Goal: Information Seeking & Learning: Learn about a topic

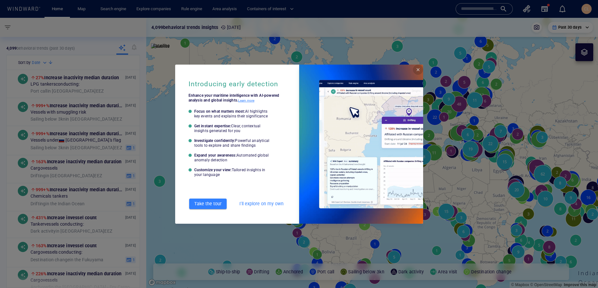
click at [418, 70] on span "Close" at bounding box center [418, 69] width 5 height 5
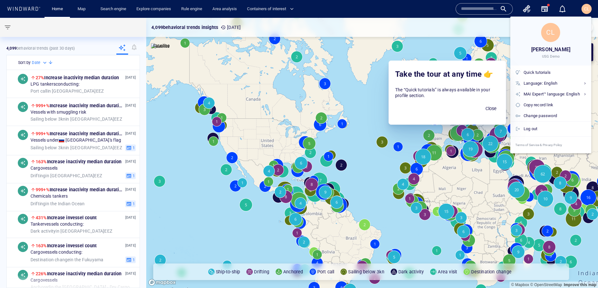
click at [434, 36] on div at bounding box center [299, 144] width 598 height 288
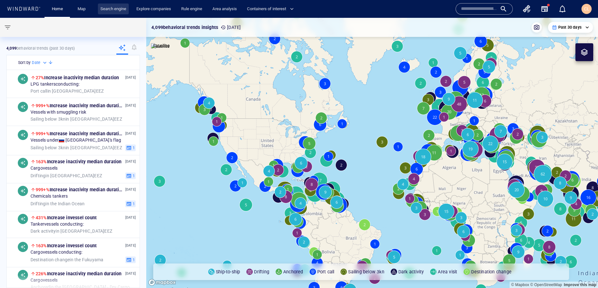
click at [115, 12] on link "Search engine" at bounding box center [113, 8] width 31 height 11
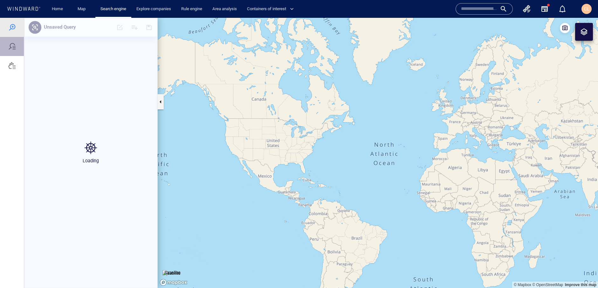
click at [11, 47] on div at bounding box center [12, 47] width 8 height 8
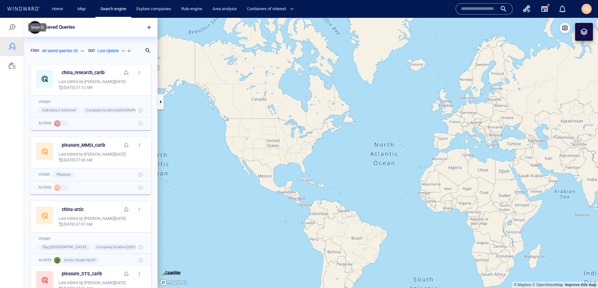
scroll to position [226, 133]
click at [12, 29] on div at bounding box center [12, 28] width 8 height 8
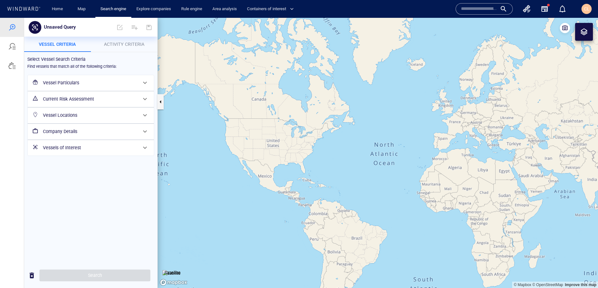
click at [120, 48] on p "Activity Criteria" at bounding box center [124, 44] width 59 height 8
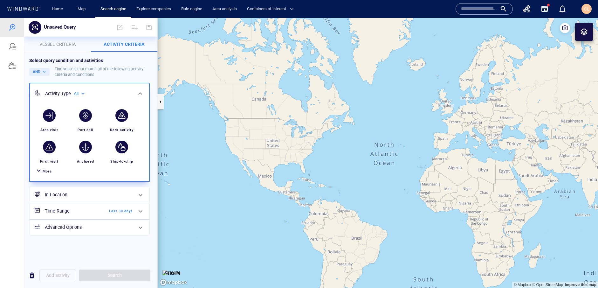
click at [46, 173] on span "More" at bounding box center [47, 171] width 9 height 4
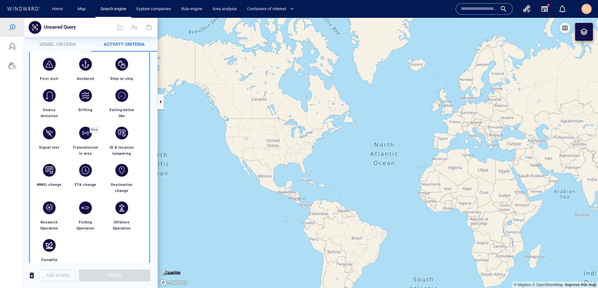
scroll to position [75, 0]
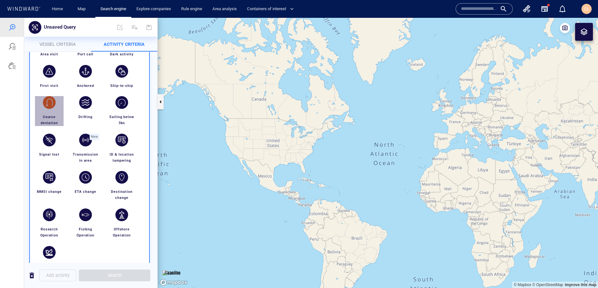
click at [53, 100] on div "button" at bounding box center [49, 102] width 13 height 13
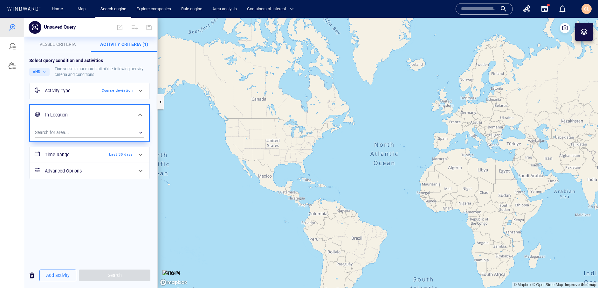
drag, startPoint x: 235, startPoint y: 187, endPoint x: 242, endPoint y: 172, distance: 16.8
click at [260, 174] on canvas "Map" at bounding box center [378, 153] width 440 height 270
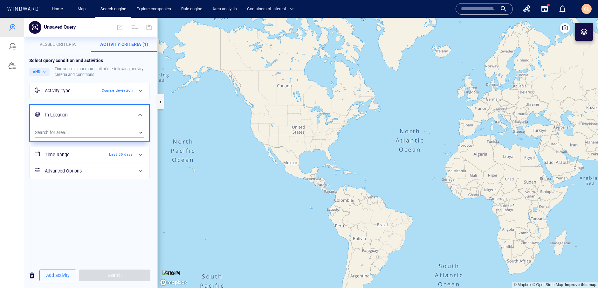
click at [57, 134] on div "​" at bounding box center [89, 133] width 109 height 10
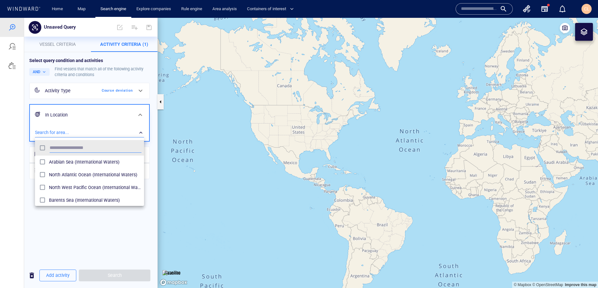
scroll to position [64, 109]
type input "*"
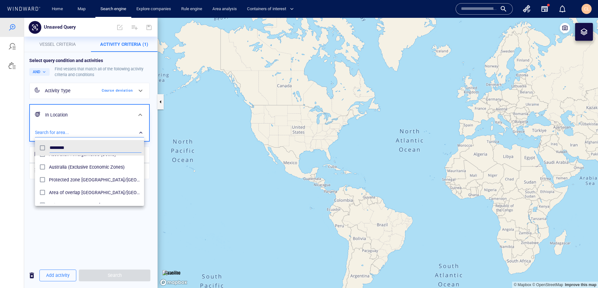
scroll to position [14, 0]
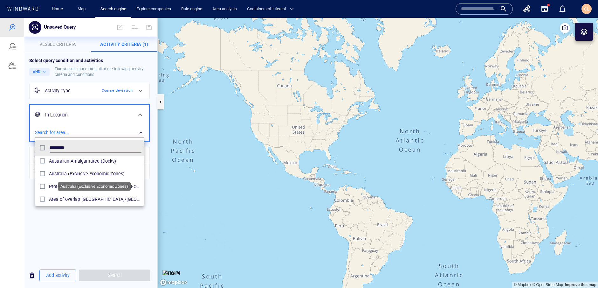
type input "********"
click at [62, 174] on span "Australia (Exclusive Economic Zones)" at bounding box center [95, 174] width 93 height 8
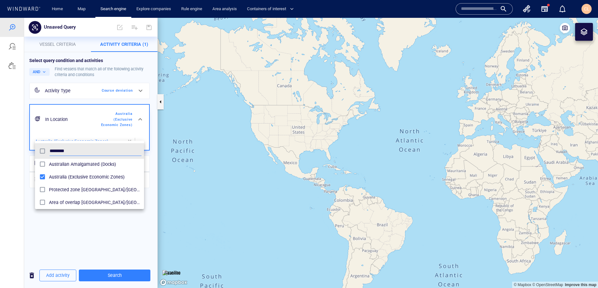
click at [70, 227] on div at bounding box center [299, 153] width 598 height 270
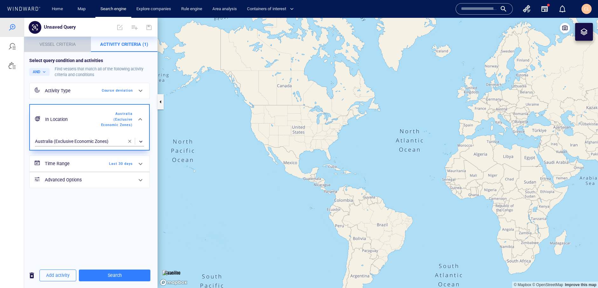
click at [53, 46] on p "Vessel criteria" at bounding box center [57, 44] width 59 height 8
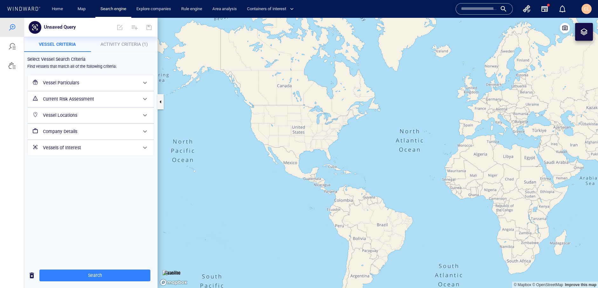
click at [71, 83] on h6 "Vessel Particulars" at bounding box center [90, 83] width 94 height 8
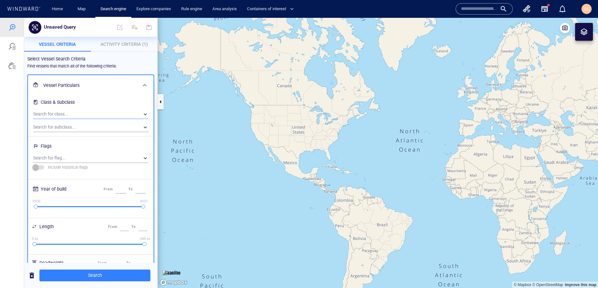
click at [59, 115] on div "​" at bounding box center [90, 114] width 115 height 10
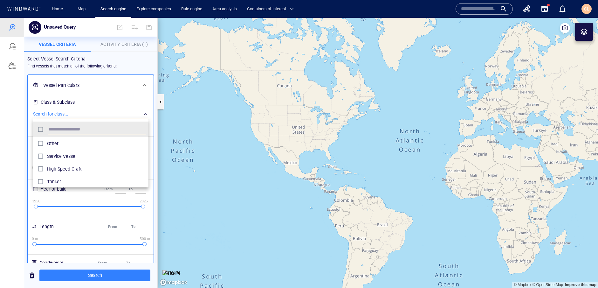
scroll to position [64, 115]
type input "***"
click at [56, 142] on span "Fishing" at bounding box center [96, 144] width 99 height 8
click at [11, 209] on div at bounding box center [299, 153] width 598 height 270
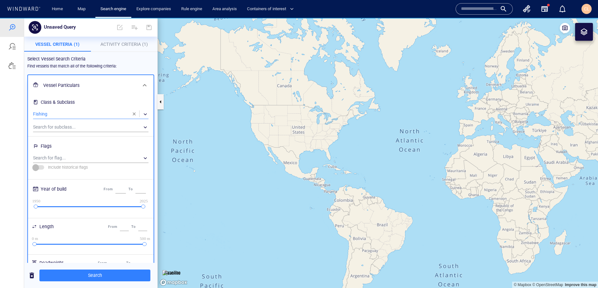
click at [107, 275] on span "Search" at bounding box center [95, 275] width 101 height 8
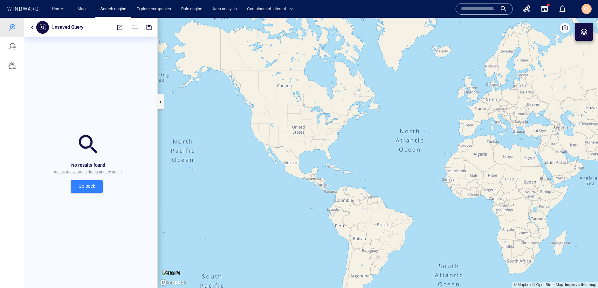
click at [29, 25] on button "button" at bounding box center [33, 28] width 8 height 8
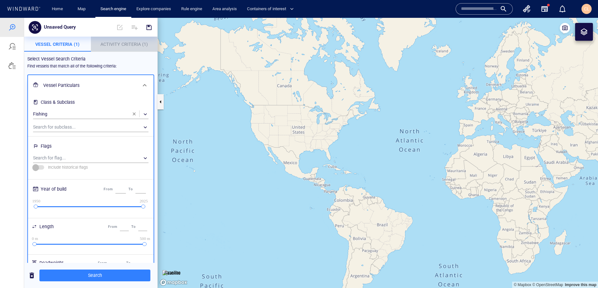
click at [112, 45] on span "Activity Criteria (1)" at bounding box center [123, 44] width 47 height 5
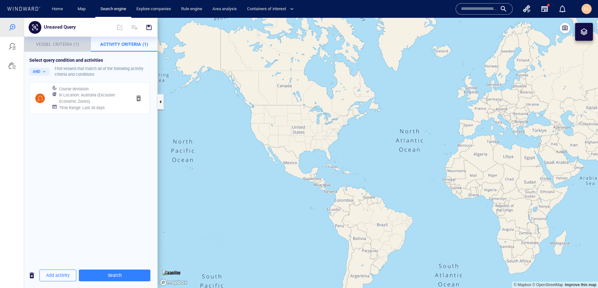
click at [49, 46] on span "Vessel Criteria (1)" at bounding box center [57, 44] width 43 height 5
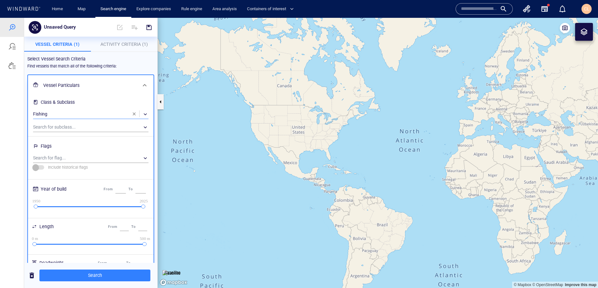
click at [63, 113] on div "​" at bounding box center [90, 114] width 115 height 10
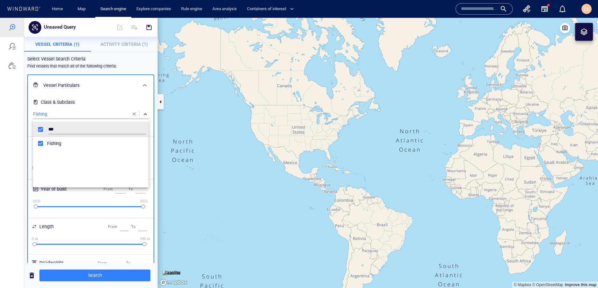
scroll to position [64, 115]
click at [41, 131] on div "***" at bounding box center [90, 129] width 113 height 12
click at [53, 159] on div "Pleasure" at bounding box center [96, 155] width 99 height 10
drag, startPoint x: 60, startPoint y: 183, endPoint x: 48, endPoint y: 179, distance: 13.0
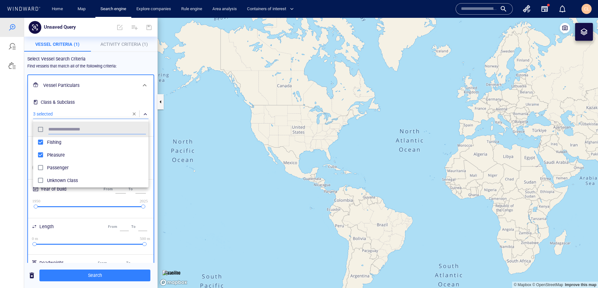
click at [60, 182] on span "Unknown Class" at bounding box center [96, 180] width 99 height 8
drag, startPoint x: 7, startPoint y: 166, endPoint x: 11, endPoint y: 168, distance: 4.6
click at [8, 166] on div at bounding box center [299, 153] width 598 height 270
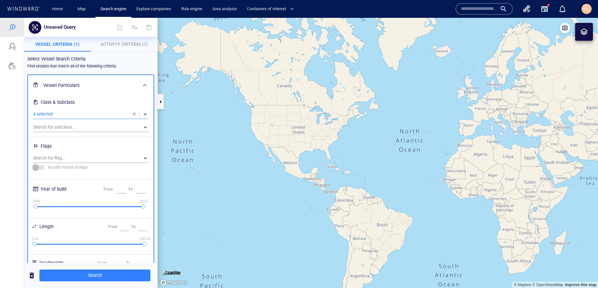
scroll to position [6, 0]
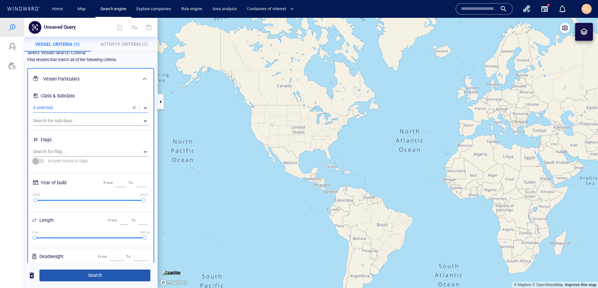
click at [93, 275] on span "Search" at bounding box center [95, 275] width 101 height 8
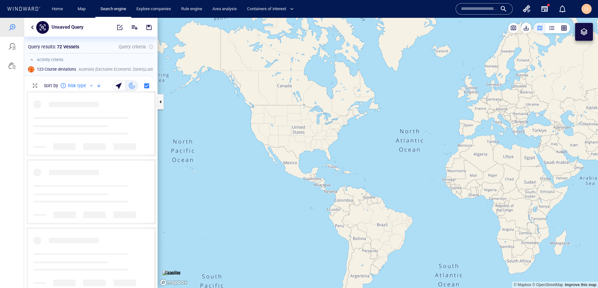
scroll to position [196, 133]
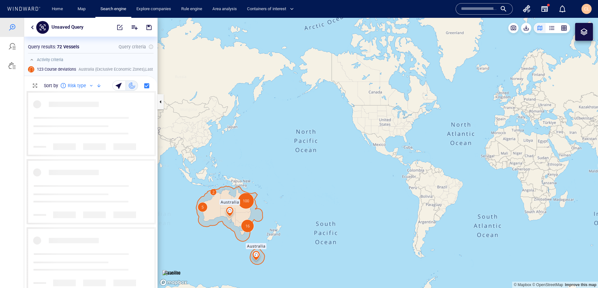
drag, startPoint x: 224, startPoint y: 230, endPoint x: 342, endPoint y: 189, distance: 125.4
click at [342, 189] on canvas "Map" at bounding box center [378, 153] width 440 height 270
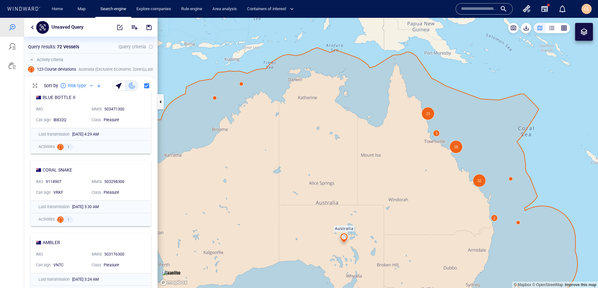
scroll to position [155, 0]
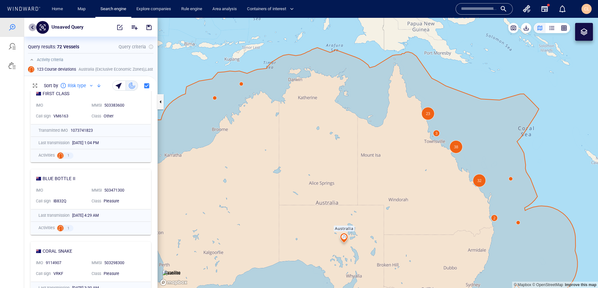
click at [31, 29] on button "button" at bounding box center [33, 28] width 8 height 8
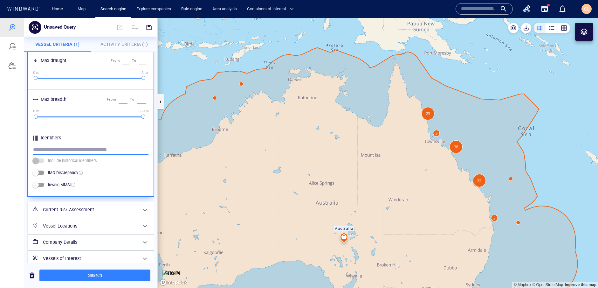
scroll to position [247, 0]
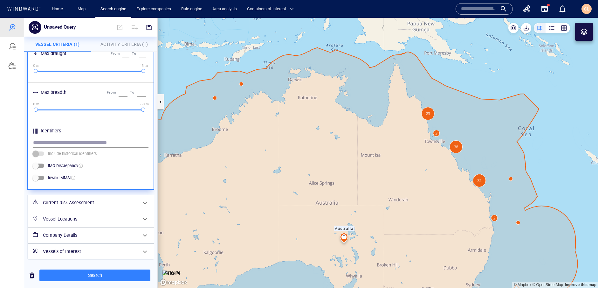
click at [62, 200] on h6 "Current Risk Assessment" at bounding box center [90, 203] width 94 height 8
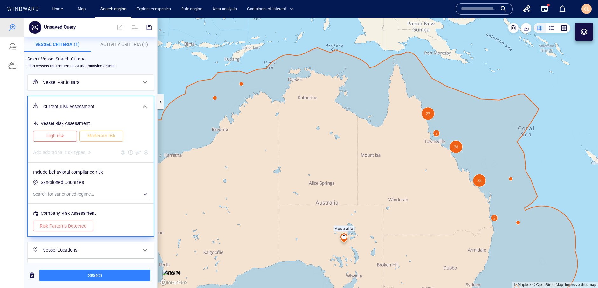
scroll to position [31, 0]
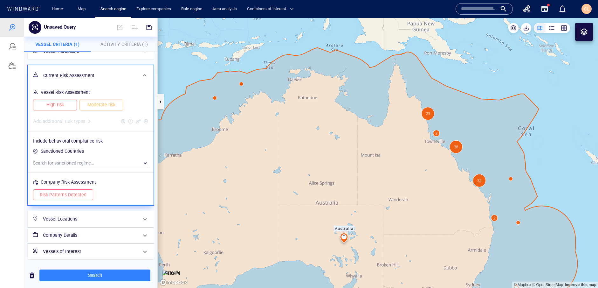
click at [84, 220] on h6 "Vessel Locations" at bounding box center [90, 219] width 94 height 8
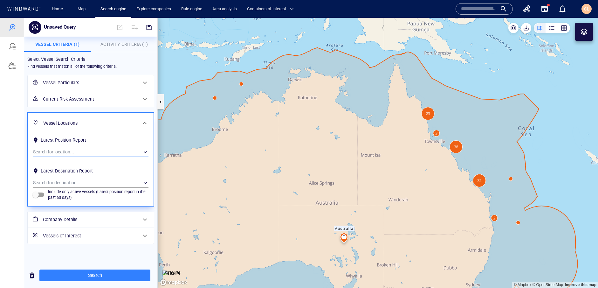
click at [63, 153] on div "​" at bounding box center [90, 152] width 115 height 10
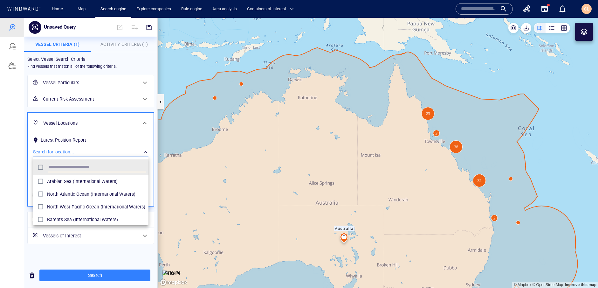
scroll to position [64, 115]
click at [12, 175] on div at bounding box center [299, 153] width 598 height 270
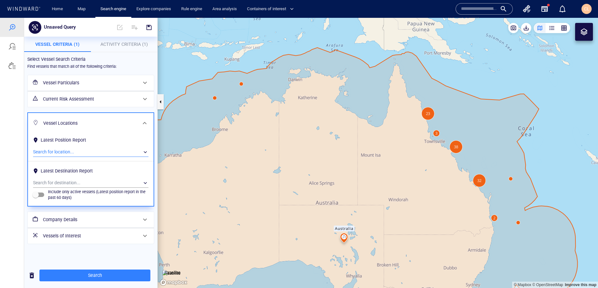
click at [49, 150] on div "​" at bounding box center [90, 152] width 115 height 10
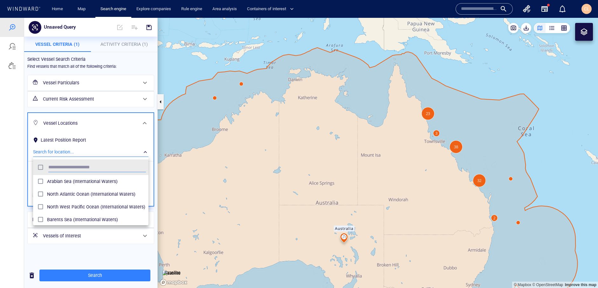
click at [13, 141] on div at bounding box center [299, 153] width 598 height 270
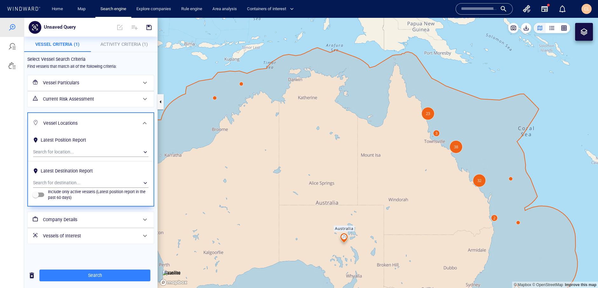
click at [58, 235] on h6 "Vessels of Interest" at bounding box center [90, 236] width 94 height 8
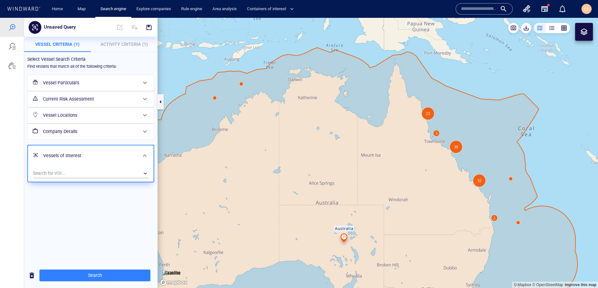
click at [70, 152] on h6 "Vessels of Interest" at bounding box center [90, 156] width 94 height 8
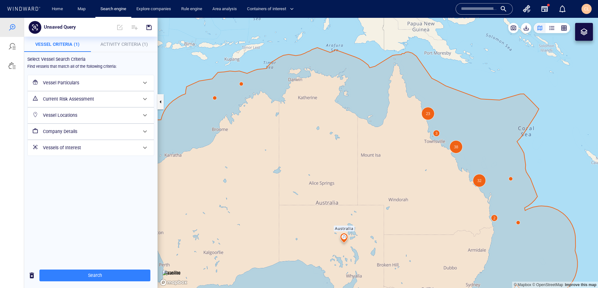
click at [81, 81] on h6 "Vessel Particulars" at bounding box center [90, 83] width 94 height 8
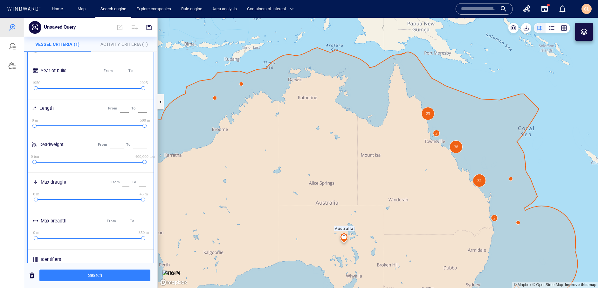
scroll to position [247, 0]
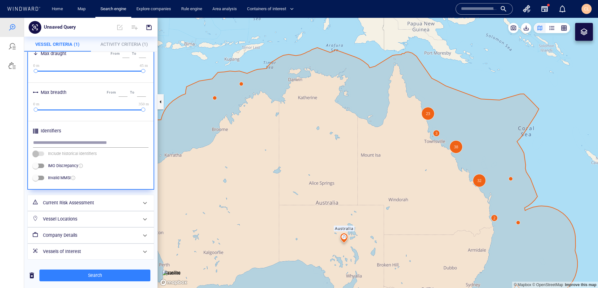
click at [74, 227] on div "Company Details" at bounding box center [91, 235] width 126 height 16
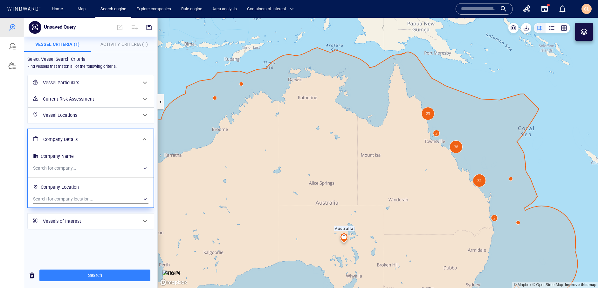
scroll to position [0, 0]
drag, startPoint x: 79, startPoint y: 204, endPoint x: 79, endPoint y: 198, distance: 6.0
click at [79, 204] on div "Company Name Search for company... ​ Company Location Search for company locati…" at bounding box center [91, 179] width 126 height 58
click at [79, 196] on div "​" at bounding box center [90, 199] width 115 height 10
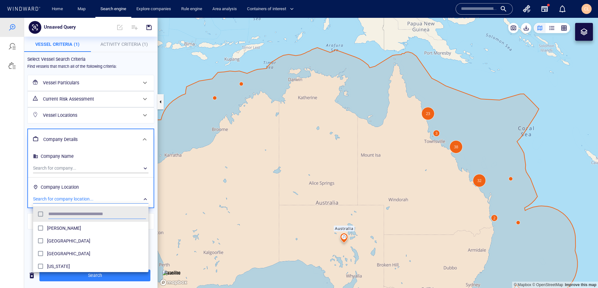
scroll to position [64, 115]
click at [131, 47] on div at bounding box center [299, 153] width 598 height 270
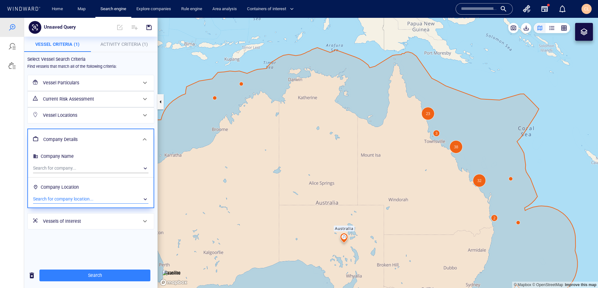
click at [131, 45] on span "Activity Criteria (1)" at bounding box center [123, 44] width 47 height 5
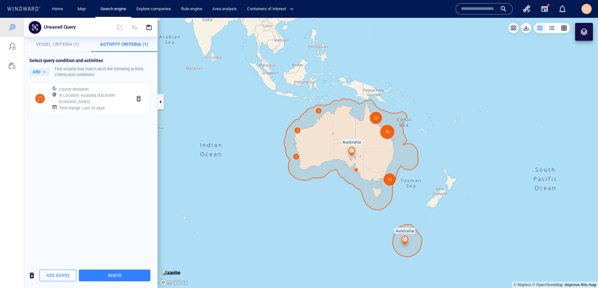
click at [57, 42] on span "Vessel Criteria (1)" at bounding box center [57, 44] width 43 height 5
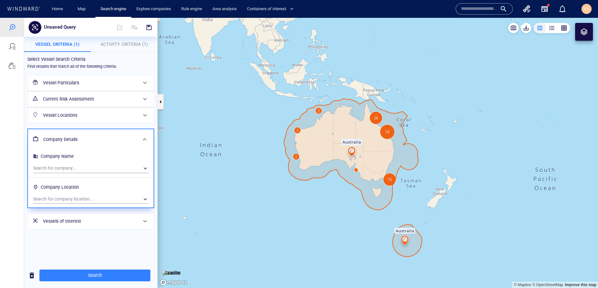
click at [66, 79] on h6 "Vessel Particulars" at bounding box center [90, 83] width 94 height 8
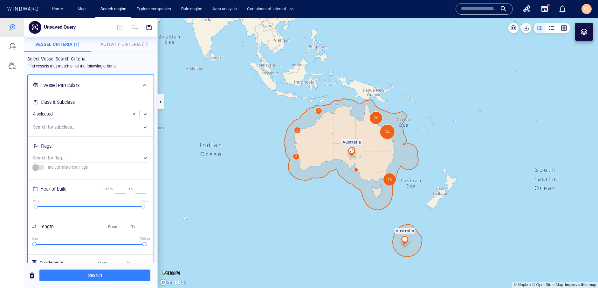
click at [119, 116] on div "​" at bounding box center [90, 114] width 115 height 10
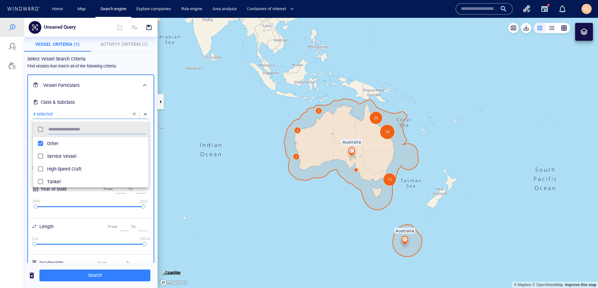
click at [129, 46] on div at bounding box center [299, 153] width 598 height 270
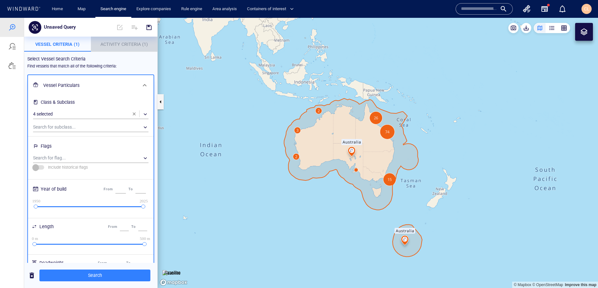
click at [128, 44] on span "Activity Criteria (1)" at bounding box center [123, 44] width 47 height 5
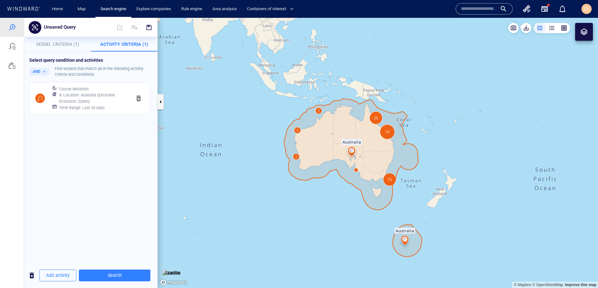
click at [100, 101] on h6 "In Location : Australia (Exclusive Economic Zones)" at bounding box center [92, 98] width 67 height 12
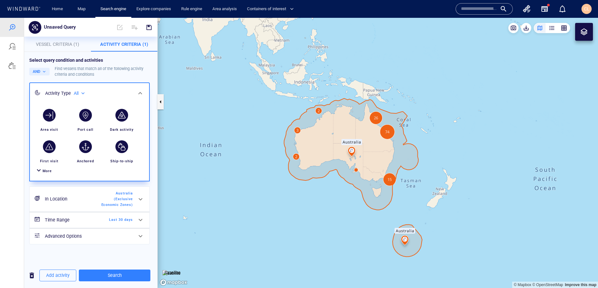
click at [61, 42] on span "Vessel Criteria (1)" at bounding box center [57, 44] width 43 height 5
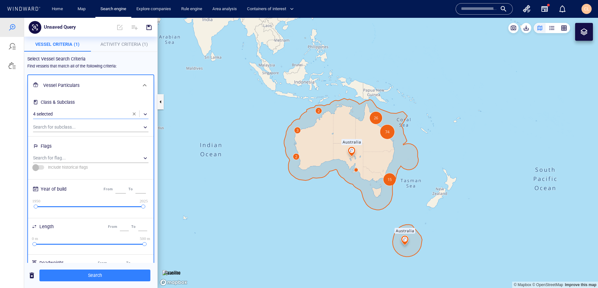
click at [59, 114] on div "​" at bounding box center [90, 114] width 115 height 10
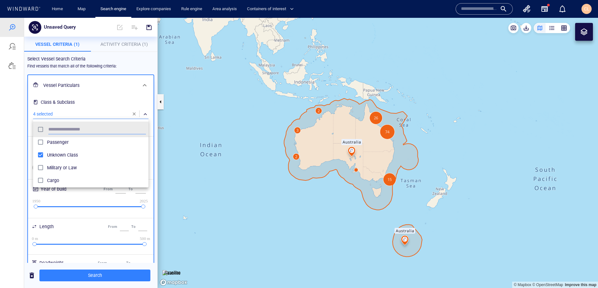
scroll to position [79, 0]
click at [48, 151] on span "Unknown Class" at bounding box center [96, 153] width 99 height 8
click at [111, 273] on div at bounding box center [299, 153] width 598 height 270
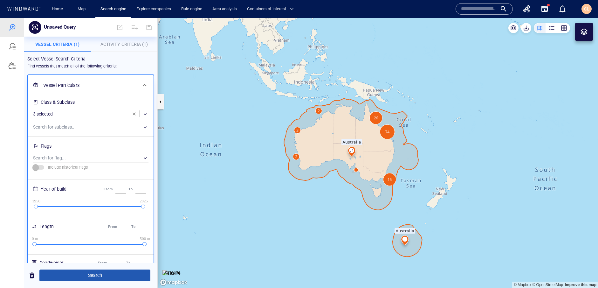
click at [114, 274] on span "Search" at bounding box center [95, 275] width 101 height 8
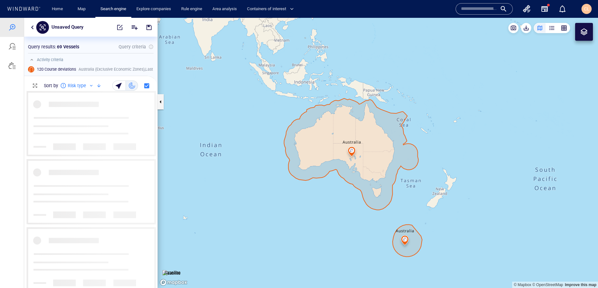
scroll to position [196, 133]
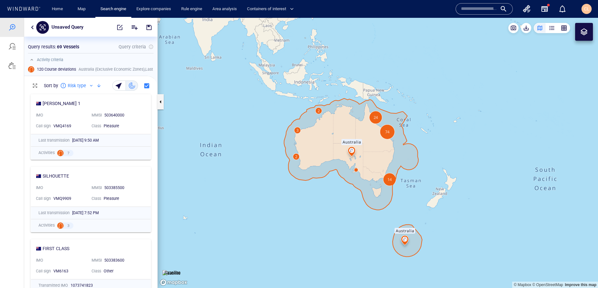
click at [31, 27] on button "button" at bounding box center [33, 28] width 8 height 8
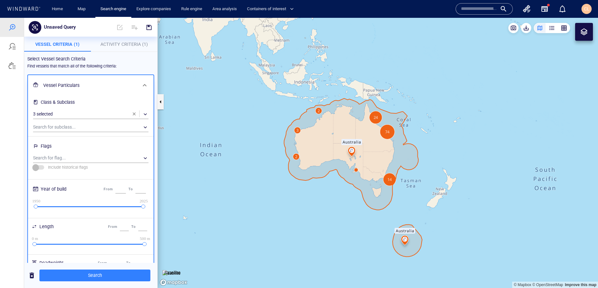
click at [114, 46] on p "Activity Criteria (1)" at bounding box center [124, 44] width 59 height 8
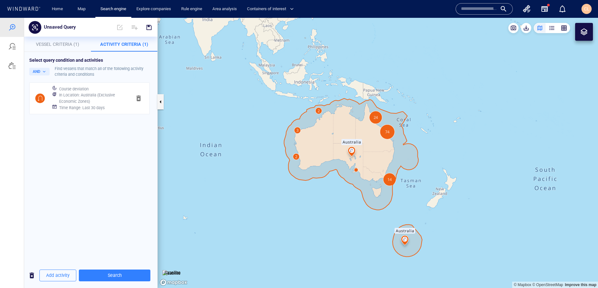
click at [91, 92] on h6 "In Location : Australia (Exclusive Economic Zones)" at bounding box center [92, 98] width 67 height 12
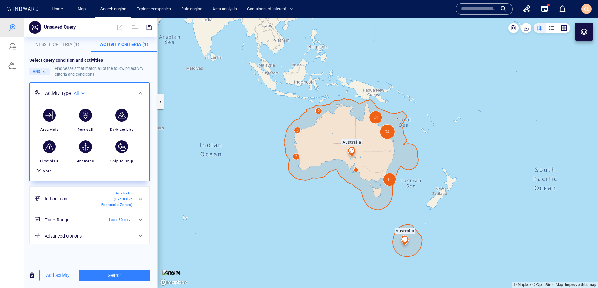
click at [45, 175] on div "More" at bounding box center [90, 171] width 112 height 12
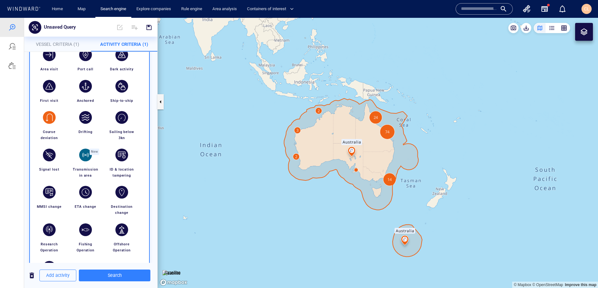
scroll to position [66, 0]
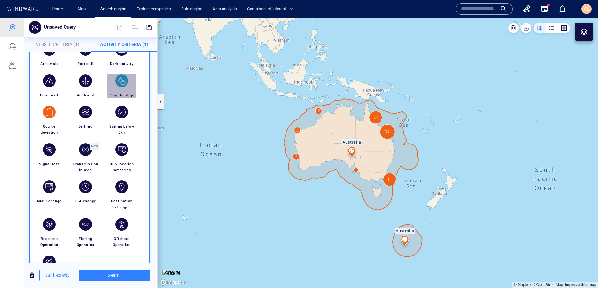
click at [127, 82] on div "button" at bounding box center [121, 80] width 13 height 13
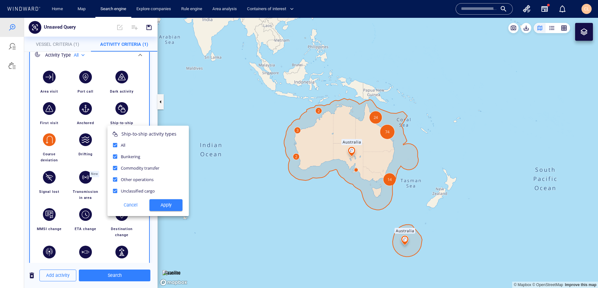
click at [169, 205] on span "Apply" at bounding box center [166, 205] width 23 height 8
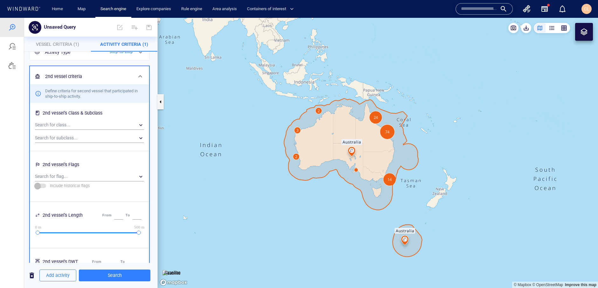
scroll to position [23, 0]
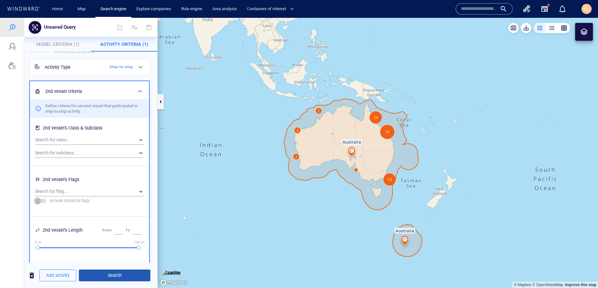
click at [107, 275] on span "Search" at bounding box center [114, 275] width 61 height 8
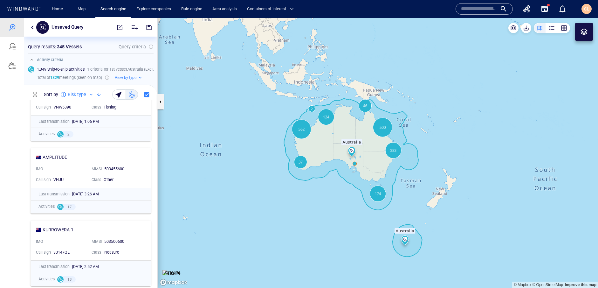
scroll to position [0, 0]
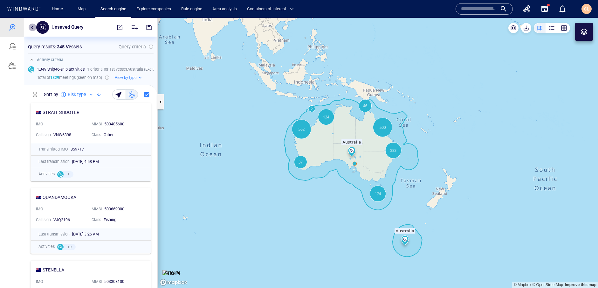
click at [34, 29] on button "button" at bounding box center [33, 28] width 8 height 8
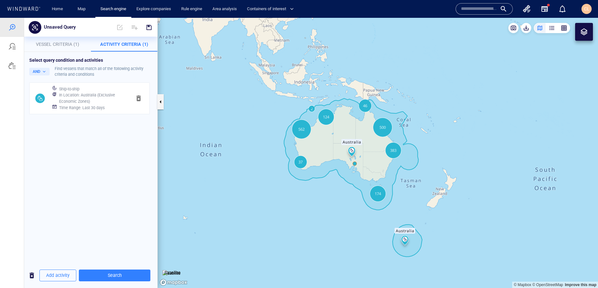
click at [103, 105] on h6 "Time Range : Last 30 days" at bounding box center [81, 108] width 45 height 6
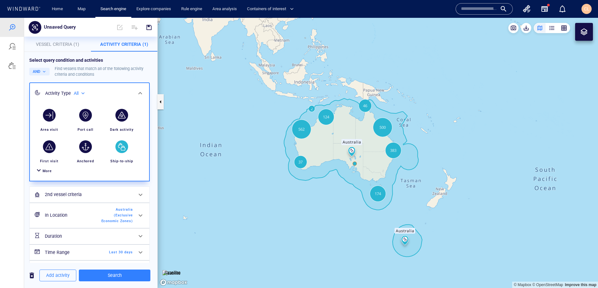
click at [49, 173] on span "More" at bounding box center [47, 171] width 9 height 4
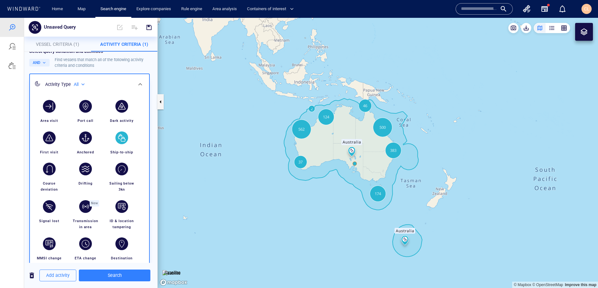
scroll to position [12, 0]
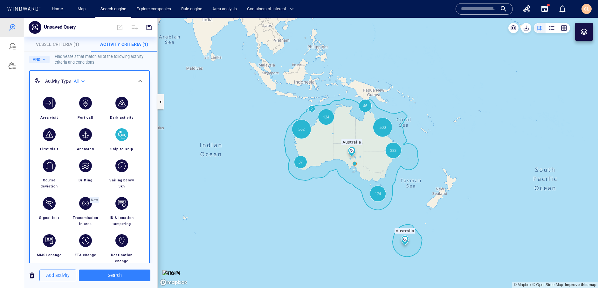
drag, startPoint x: 121, startPoint y: 100, endPoint x: 117, endPoint y: 161, distance: 61.2
click at [121, 100] on div "button" at bounding box center [121, 103] width 13 height 13
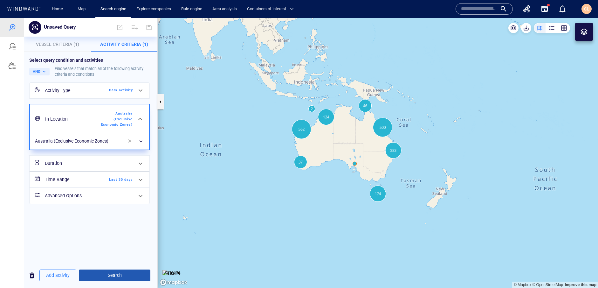
click at [115, 278] on span "Search" at bounding box center [114, 275] width 61 height 8
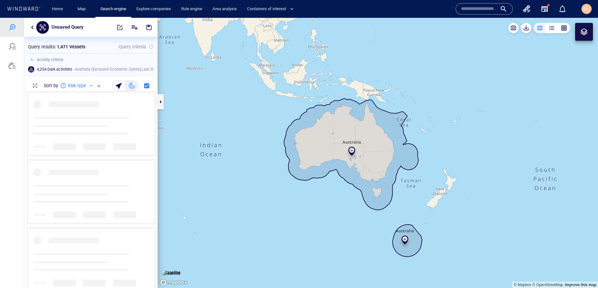
scroll to position [196, 133]
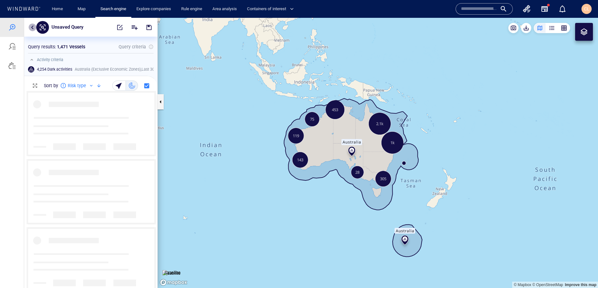
click at [31, 27] on button "button" at bounding box center [33, 28] width 8 height 8
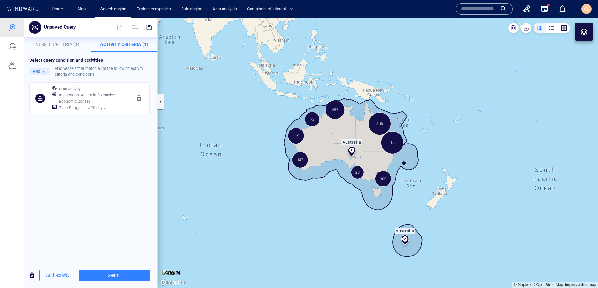
click at [85, 96] on h6 "In Location : Australia (Exclusive Economic Zones)" at bounding box center [92, 98] width 67 height 12
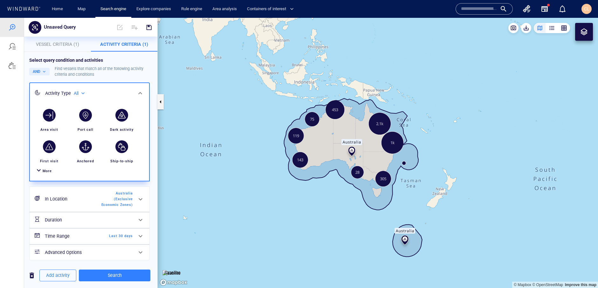
click at [79, 232] on h6 "Time Range" at bounding box center [71, 236] width 52 height 8
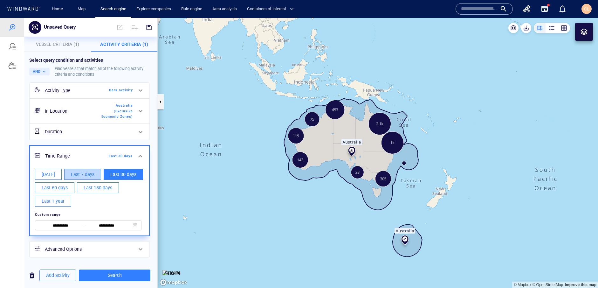
click at [71, 170] on span "Last 7 days" at bounding box center [83, 174] width 24 height 8
type input "**********"
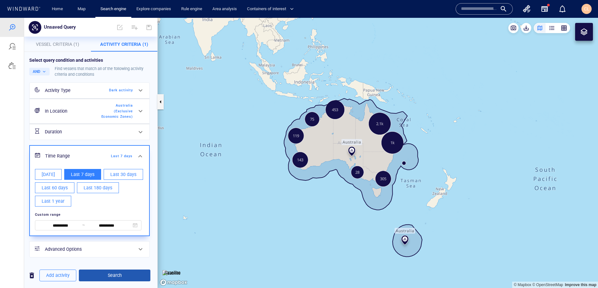
click at [119, 277] on span "Search" at bounding box center [114, 275] width 61 height 8
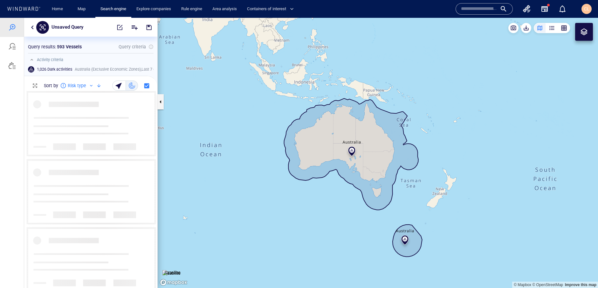
scroll to position [196, 133]
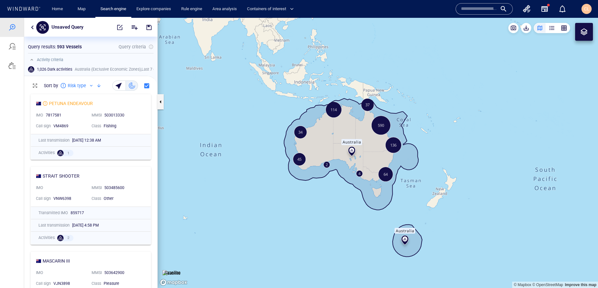
click at [33, 28] on button "button" at bounding box center [33, 28] width 8 height 8
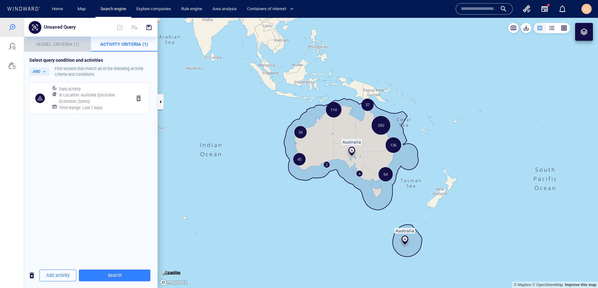
click at [57, 46] on span "Vessel Criteria (1)" at bounding box center [57, 44] width 43 height 5
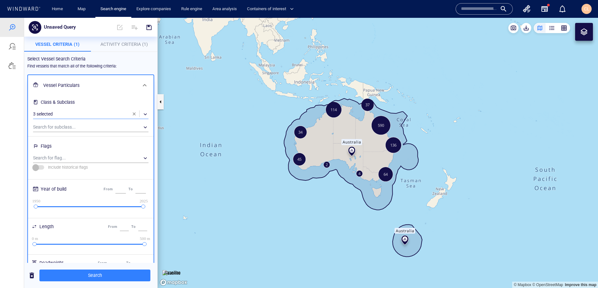
click at [76, 116] on div "​" at bounding box center [90, 114] width 115 height 10
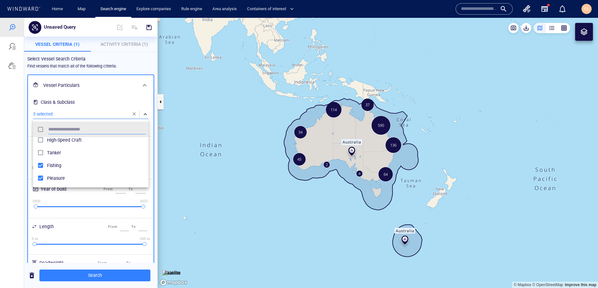
scroll to position [37, 0]
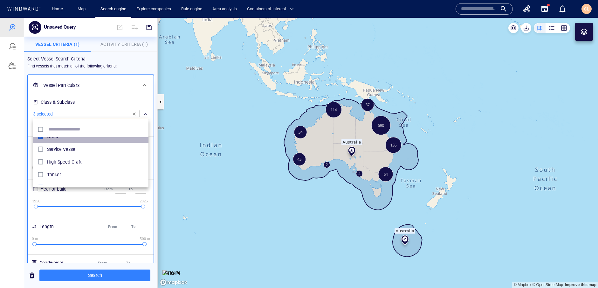
click at [54, 141] on div "Other Service Vessel High-Speed Craft Tanker Fishing Pleasure" at bounding box center [90, 161] width 115 height 48
click at [91, 275] on div at bounding box center [299, 153] width 598 height 270
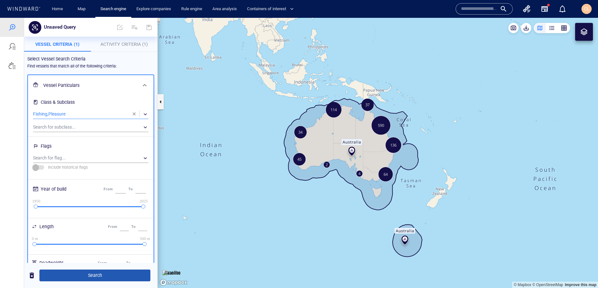
click at [93, 277] on span "Search" at bounding box center [95, 275] width 101 height 8
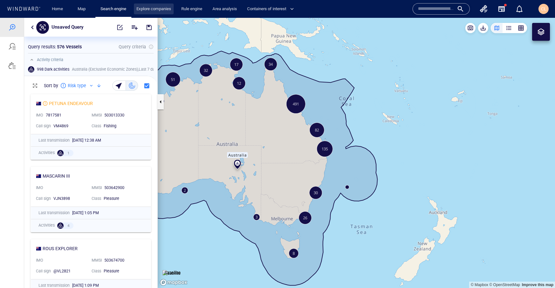
scroll to position [196, 133]
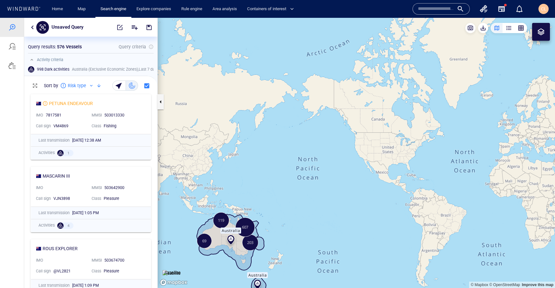
click at [32, 28] on button "button" at bounding box center [33, 28] width 8 height 8
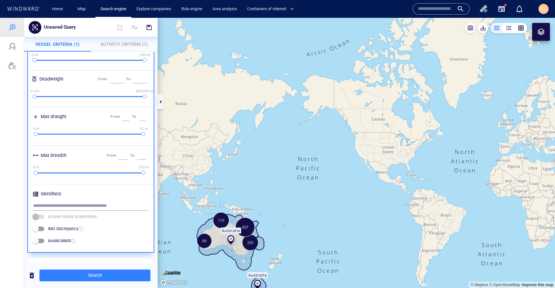
scroll to position [247, 0]
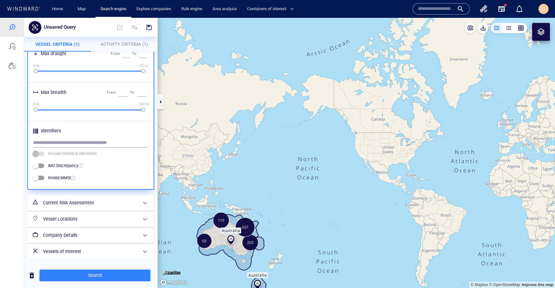
click at [77, 216] on h6 "Vessel Locations" at bounding box center [90, 219] width 94 height 8
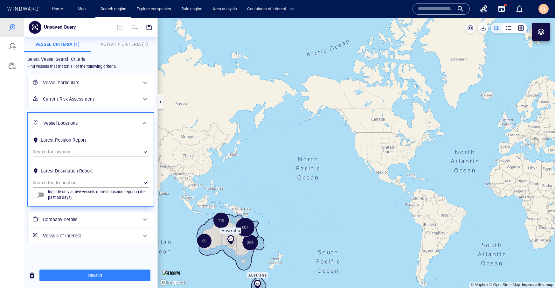
scroll to position [0, 0]
click at [70, 223] on h6 "Company Details" at bounding box center [90, 220] width 94 height 8
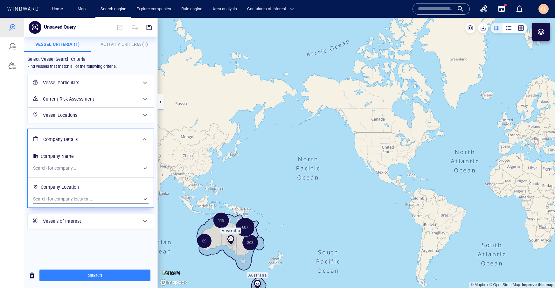
click at [69, 82] on h6 "Vessel Particulars" at bounding box center [90, 83] width 94 height 8
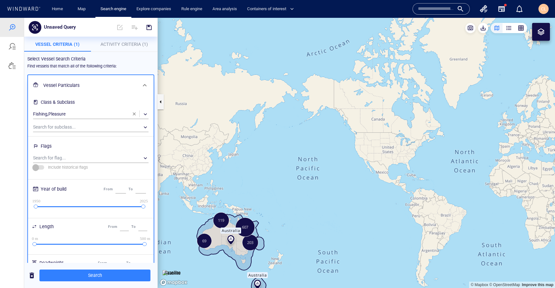
click at [121, 39] on button "Activity Criteria (1)" at bounding box center [124, 44] width 67 height 15
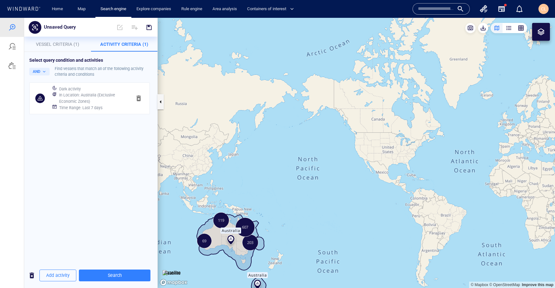
click at [76, 96] on h6 "In Location : Australia (Exclusive Economic Zones)" at bounding box center [92, 98] width 67 height 12
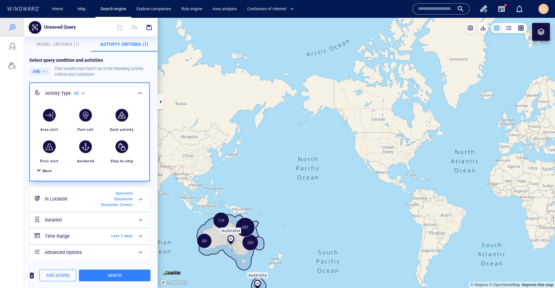
click at [58, 232] on h6 "Time Range" at bounding box center [71, 236] width 52 height 8
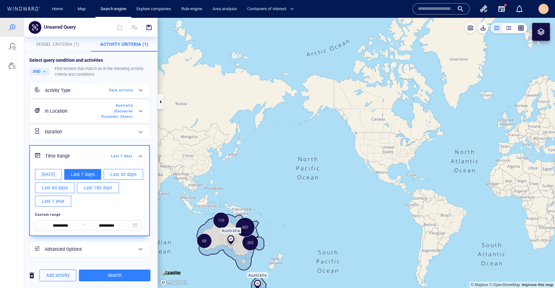
click at [44, 172] on span "Today" at bounding box center [48, 174] width 13 height 8
type input "**********"
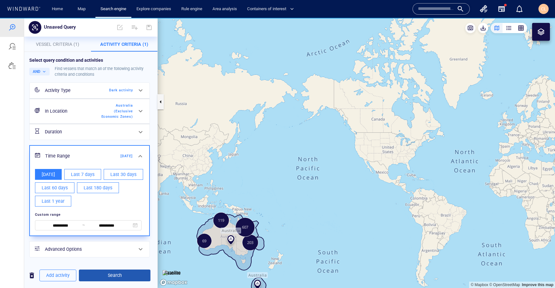
click at [118, 272] on span "Search" at bounding box center [114, 275] width 61 height 8
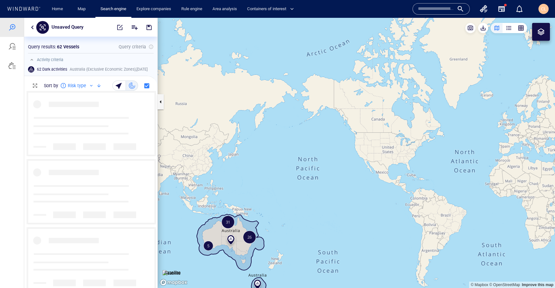
scroll to position [196, 133]
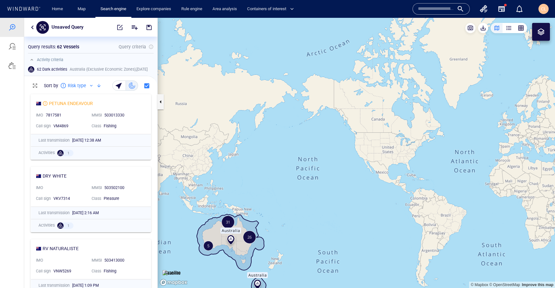
click at [31, 31] on button "button" at bounding box center [33, 28] width 8 height 8
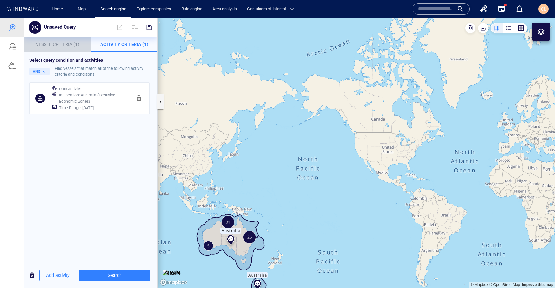
click at [69, 46] on span "Vessel Criteria (1)" at bounding box center [57, 44] width 43 height 5
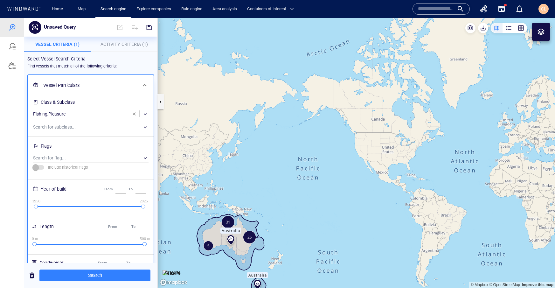
click at [65, 152] on h6 "Flags" at bounding box center [90, 147] width 115 height 12
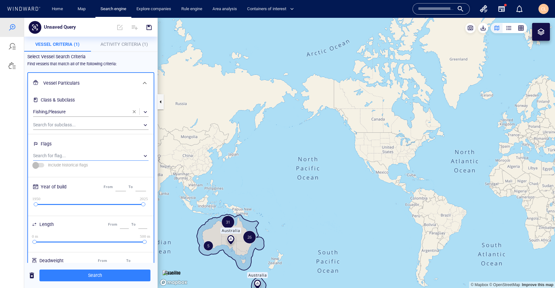
click at [65, 157] on div "​" at bounding box center [90, 156] width 115 height 10
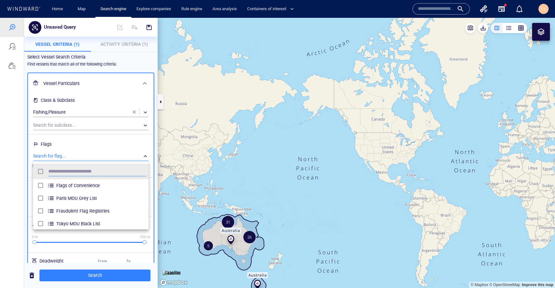
scroll to position [64, 115]
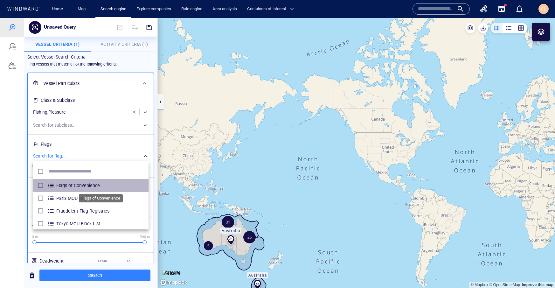
click at [71, 182] on span "Flags of Convenience" at bounding box center [101, 186] width 90 height 8
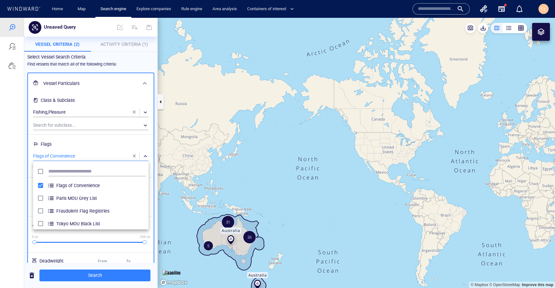
click at [104, 276] on div at bounding box center [277, 153] width 555 height 270
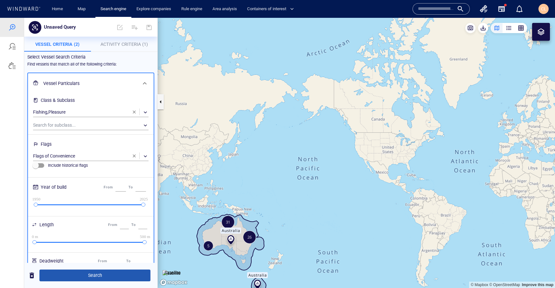
click at [119, 279] on span "Search" at bounding box center [95, 275] width 101 height 8
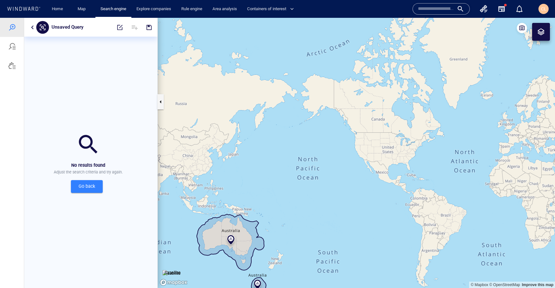
click at [33, 27] on button "button" at bounding box center [33, 28] width 8 height 8
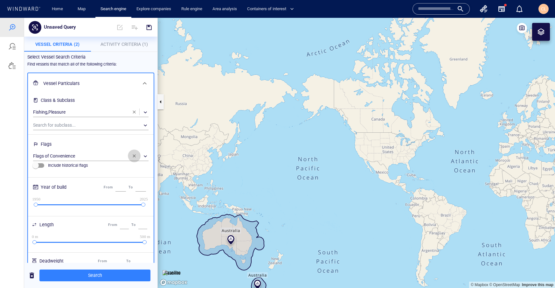
click at [136, 153] on span "button" at bounding box center [134, 155] width 5 height 5
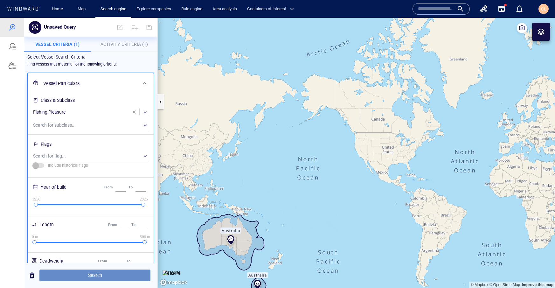
click at [114, 275] on span "Search" at bounding box center [95, 275] width 101 height 8
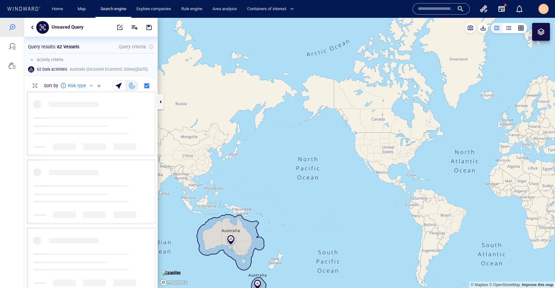
scroll to position [196, 133]
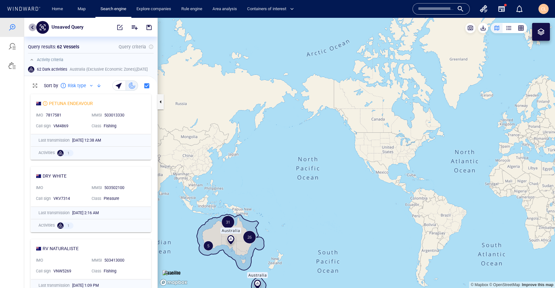
click at [31, 28] on button "button" at bounding box center [33, 28] width 8 height 8
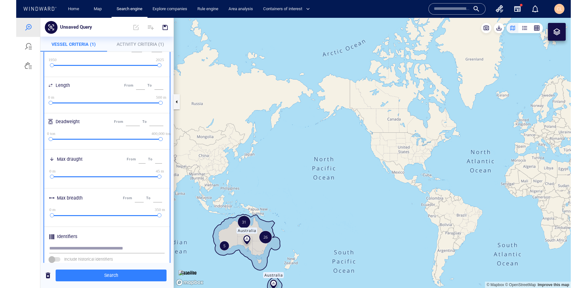
scroll to position [142, 0]
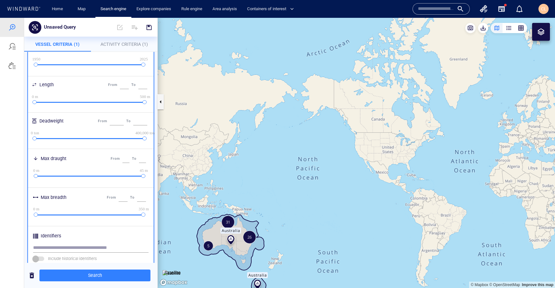
click at [122, 45] on span "Activity Criteria (1)" at bounding box center [123, 44] width 47 height 5
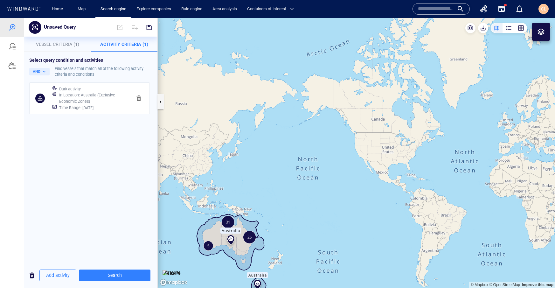
click at [67, 44] on span "Vessel Criteria (1)" at bounding box center [57, 44] width 43 height 5
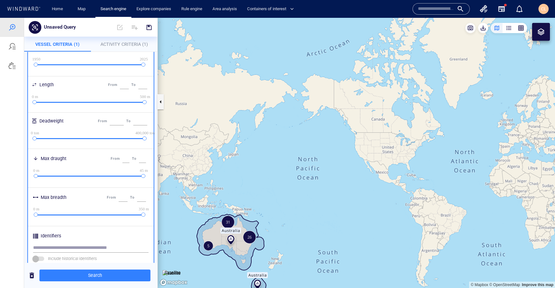
click at [124, 43] on span "Activity Criteria (1)" at bounding box center [123, 44] width 47 height 5
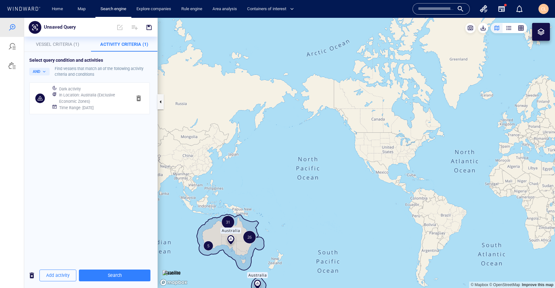
click at [58, 46] on span "Vessel Criteria (1)" at bounding box center [57, 44] width 43 height 5
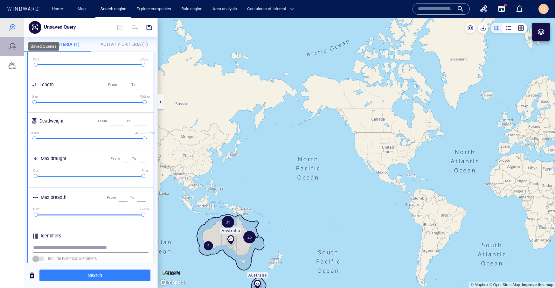
click at [16, 50] on div at bounding box center [12, 46] width 24 height 19
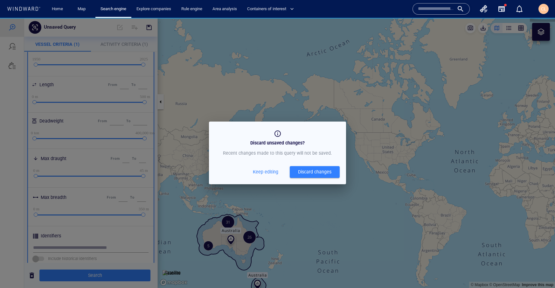
click at [283, 75] on div "Discard unsaved changes? Recent changes made to this query will not be saved. K…" at bounding box center [277, 153] width 555 height 270
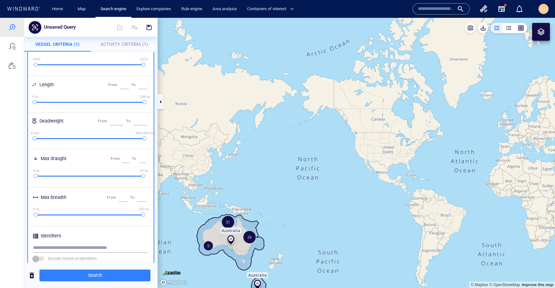
click at [128, 50] on button "Activity Criteria (1)" at bounding box center [124, 44] width 67 height 15
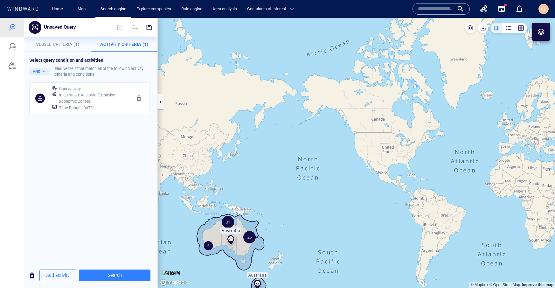
click at [83, 103] on h6 "In Location : Australia (Exclusive Economic Zones)" at bounding box center [92, 98] width 67 height 12
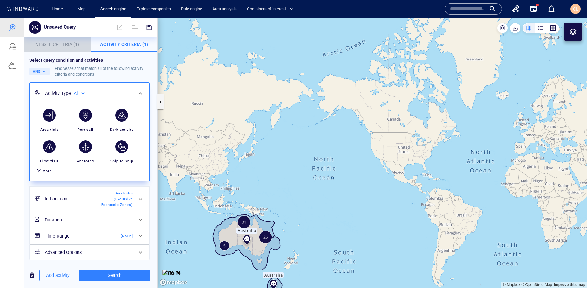
click at [57, 49] on button "Vessel Criteria (1)" at bounding box center [57, 44] width 67 height 15
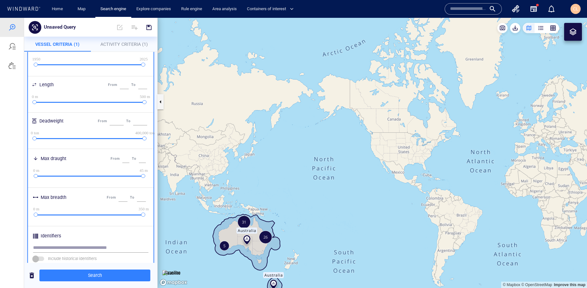
scroll to position [0, 0]
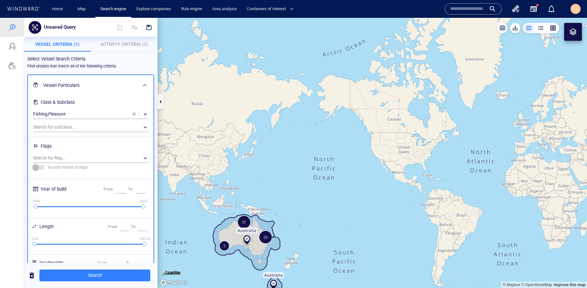
click at [112, 44] on span "Activity Criteria (1)" at bounding box center [123, 44] width 47 height 5
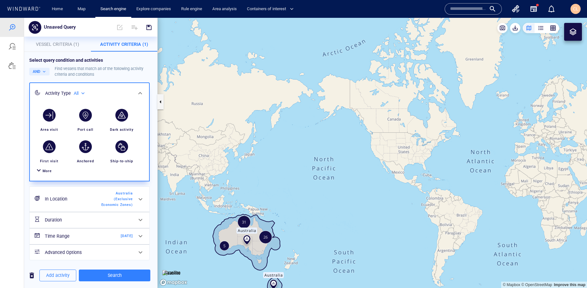
drag, startPoint x: 193, startPoint y: 195, endPoint x: 209, endPoint y: 173, distance: 27.4
click at [209, 173] on canvas "Map" at bounding box center [373, 153] width 430 height 270
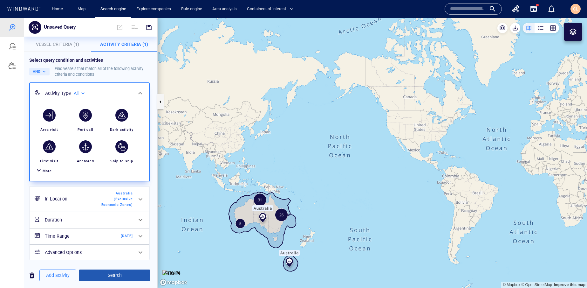
click at [114, 278] on span "Search" at bounding box center [114, 275] width 61 height 8
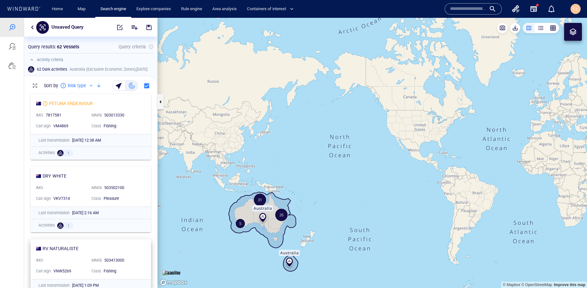
scroll to position [196, 133]
click at [32, 27] on button "button" at bounding box center [33, 28] width 8 height 8
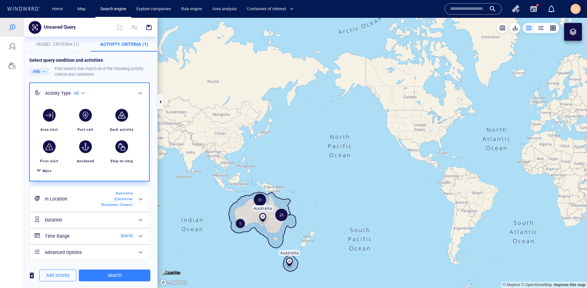
click at [69, 40] on button "Vessel Criteria (1)" at bounding box center [57, 44] width 67 height 15
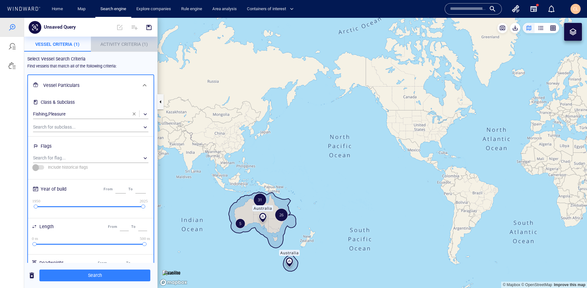
click at [130, 48] on button "Activity Criteria (1)" at bounding box center [124, 44] width 67 height 15
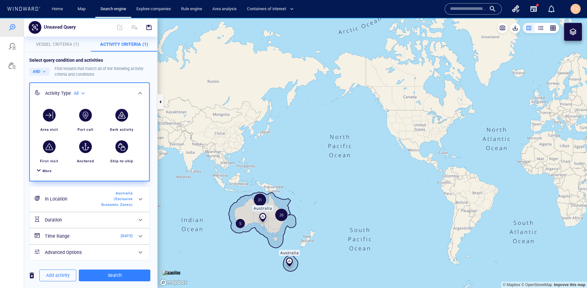
click at [73, 29] on p "Unsaved Query" at bounding box center [60, 27] width 32 height 8
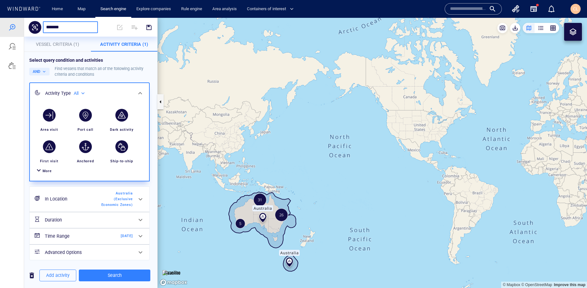
type input "********"
click at [151, 27] on span "button" at bounding box center [149, 27] width 6 height 6
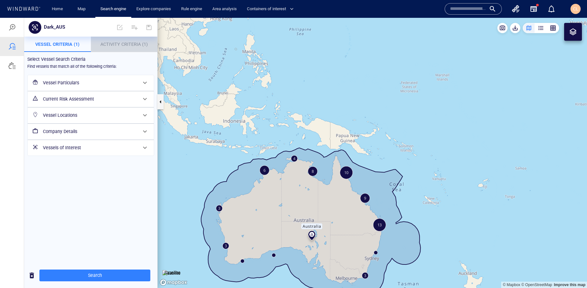
click at [128, 49] on button "Activity Criteria (1)" at bounding box center [124, 44] width 67 height 15
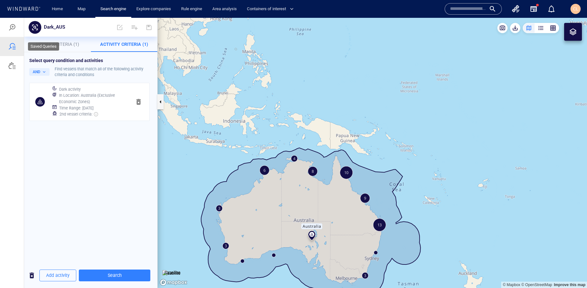
click at [12, 48] on div at bounding box center [12, 47] width 8 height 8
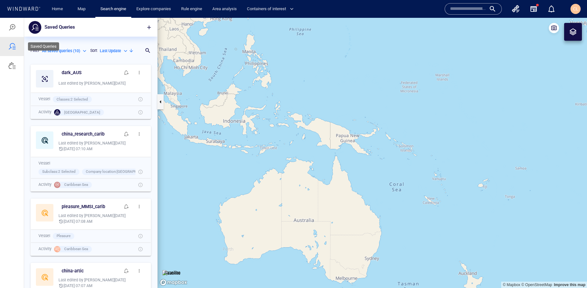
scroll to position [226, 133]
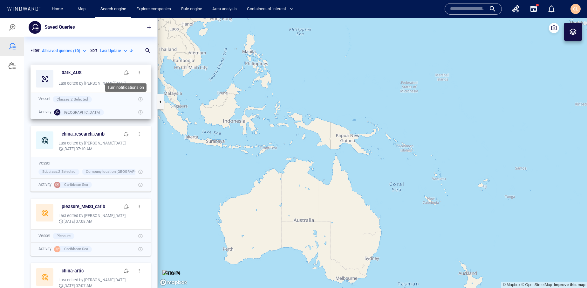
click at [127, 74] on span "button" at bounding box center [126, 72] width 5 height 5
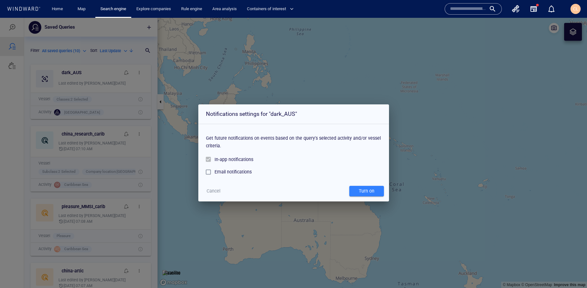
drag, startPoint x: 238, startPoint y: 176, endPoint x: 236, endPoint y: 171, distance: 5.1
click at [237, 174] on div "Email notifications" at bounding box center [294, 172] width 176 height 12
click at [235, 171] on div "Email notifications" at bounding box center [233, 172] width 37 height 8
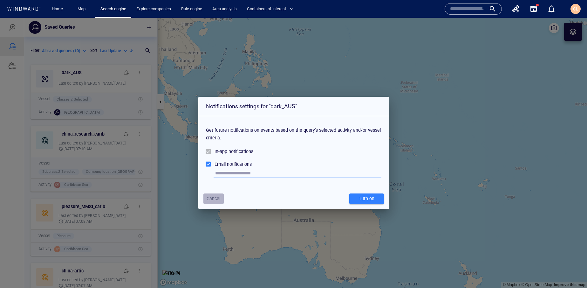
click at [216, 199] on span "Cancel" at bounding box center [214, 199] width 14 height 8
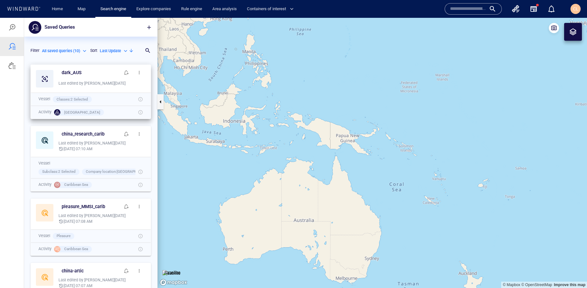
click at [140, 71] on span "button" at bounding box center [139, 72] width 5 height 5
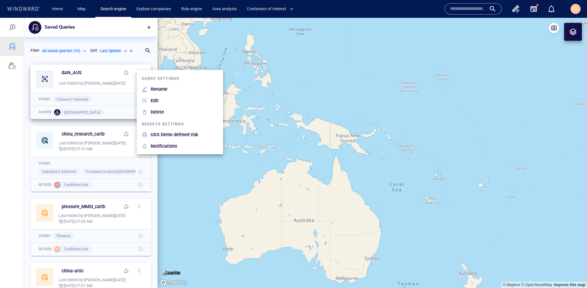
click at [166, 136] on p "USG Demo defined risk" at bounding box center [175, 135] width 48 height 8
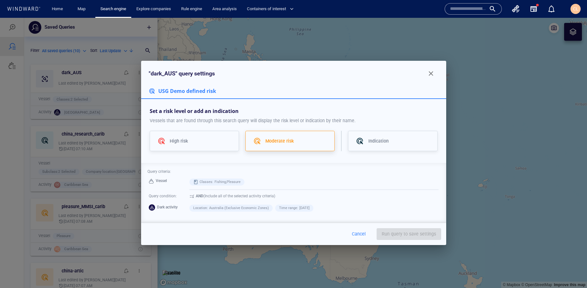
click at [267, 141] on p "Moderate risk" at bounding box center [279, 141] width 29 height 8
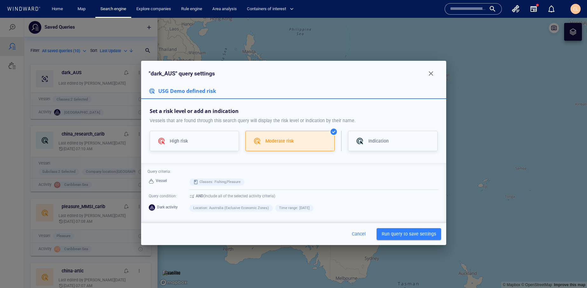
click at [391, 233] on span "Run query to save settings" at bounding box center [409, 234] width 54 height 8
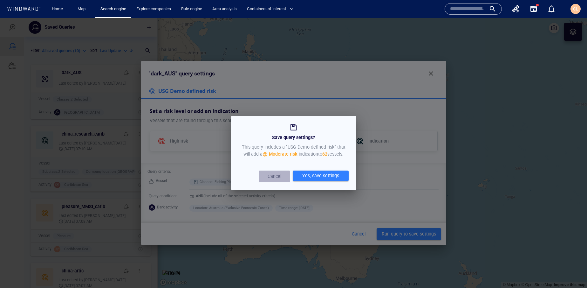
click at [272, 175] on p "Cancel" at bounding box center [274, 176] width 26 height 8
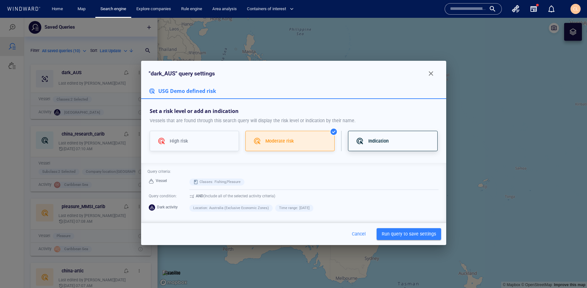
click at [371, 143] on p "Indication" at bounding box center [378, 141] width 20 height 8
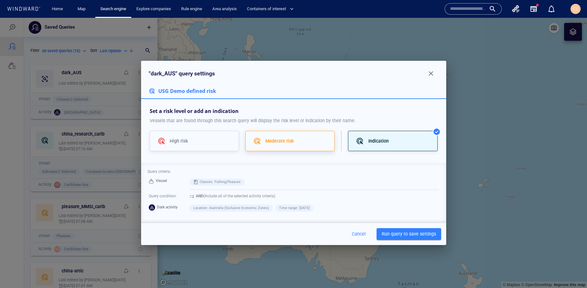
click at [318, 138] on div "Moderate risk" at bounding box center [295, 141] width 61 height 8
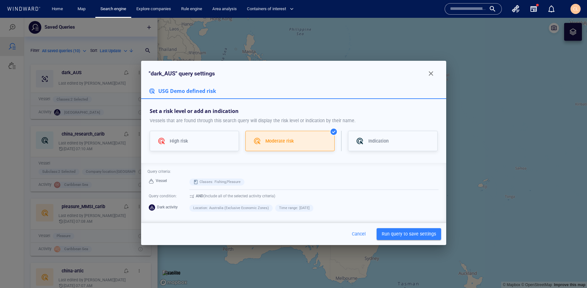
click at [396, 238] on button "Run query to save settings" at bounding box center [409, 234] width 65 height 12
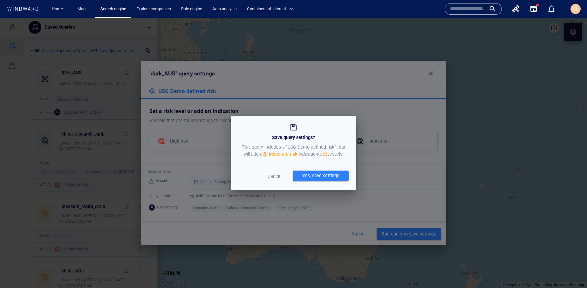
click at [323, 172] on div "Yes, save settings" at bounding box center [320, 175] width 39 height 10
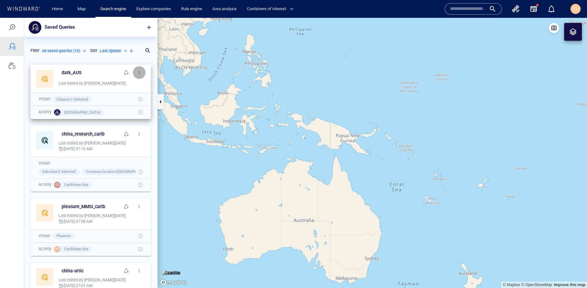
click at [138, 73] on span "button" at bounding box center [139, 72] width 5 height 5
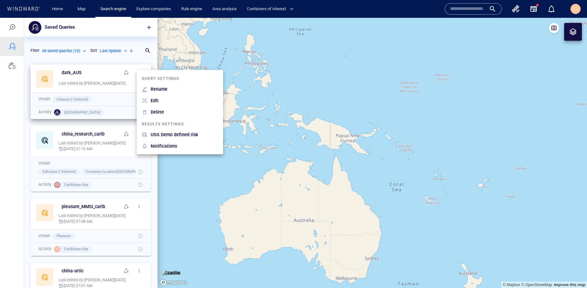
click at [165, 131] on p "USG Demo defined risk" at bounding box center [175, 135] width 48 height 8
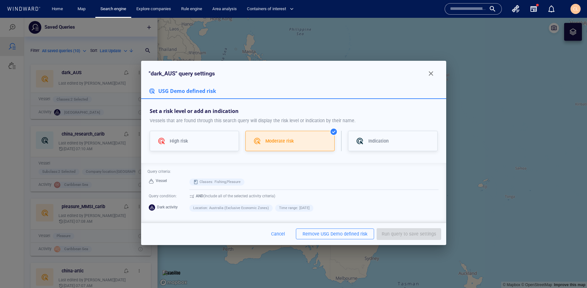
click at [337, 235] on div "USG Demo defined risk" at bounding box center [344, 234] width 47 height 8
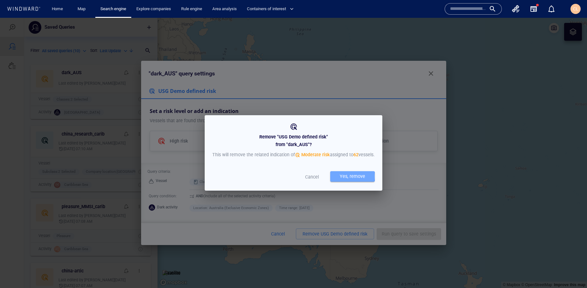
click at [339, 179] on div "Yes, remove" at bounding box center [353, 176] width 28 height 10
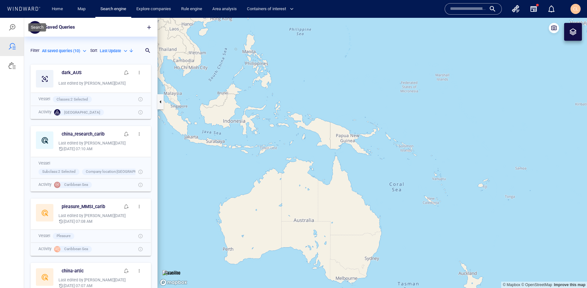
click at [9, 31] on div at bounding box center [12, 27] width 24 height 19
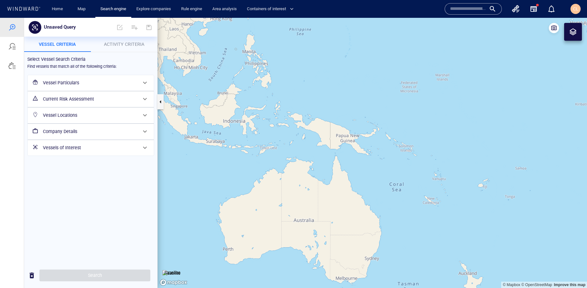
click at [134, 44] on span "Activity Criteria" at bounding box center [124, 44] width 40 height 5
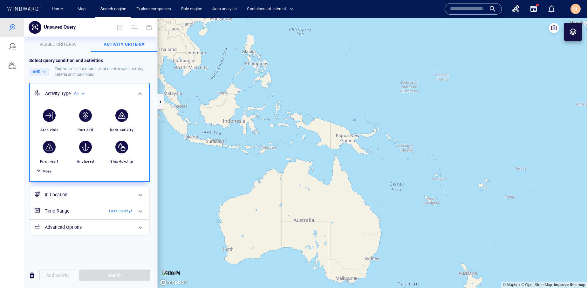
click at [47, 174] on div "More" at bounding box center [47, 171] width 9 height 6
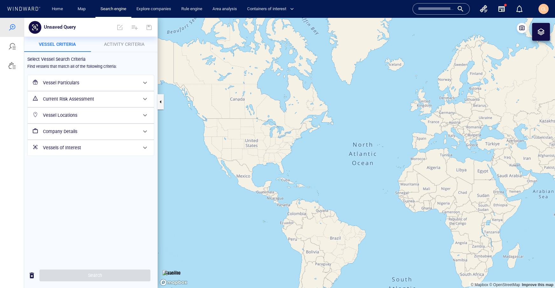
click at [117, 50] on button "Activity Criteria" at bounding box center [124, 44] width 67 height 15
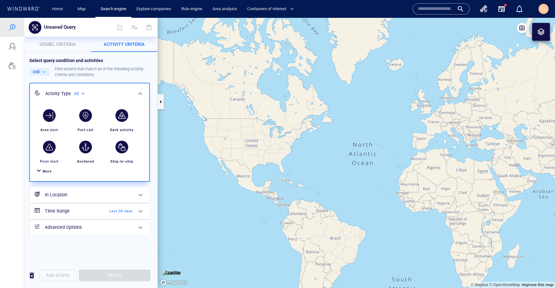
click at [45, 174] on div "More" at bounding box center [47, 171] width 9 height 6
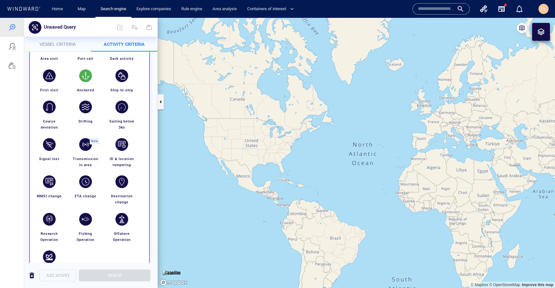
scroll to position [58, 0]
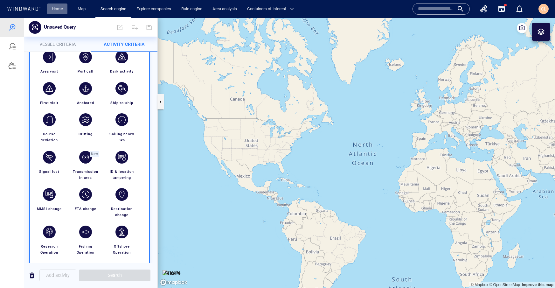
click at [52, 13] on link "Home" at bounding box center [57, 8] width 16 height 11
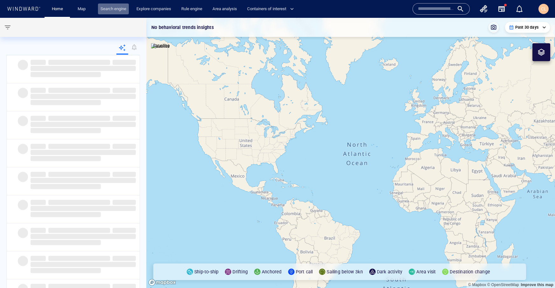
click at [117, 10] on link "Search engine" at bounding box center [113, 8] width 31 height 11
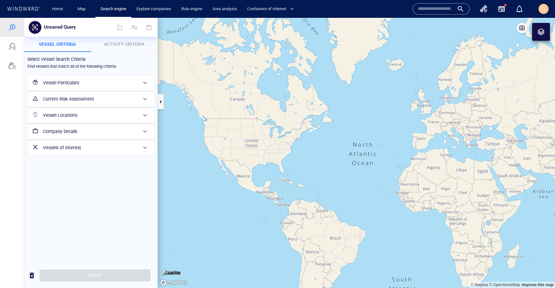
click at [16, 45] on div at bounding box center [12, 46] width 24 height 19
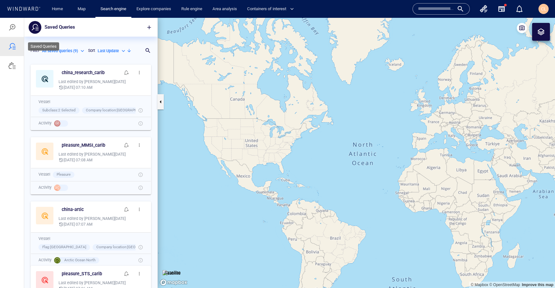
scroll to position [226, 133]
click at [16, 30] on div at bounding box center [12, 27] width 24 height 19
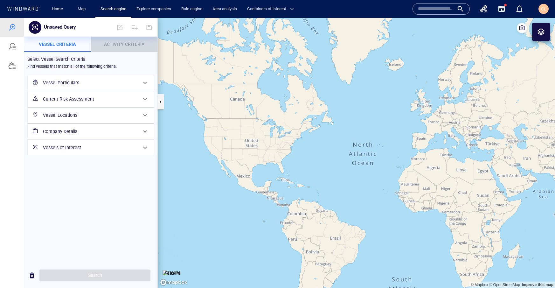
click at [148, 42] on p "Activity Criteria" at bounding box center [124, 44] width 59 height 8
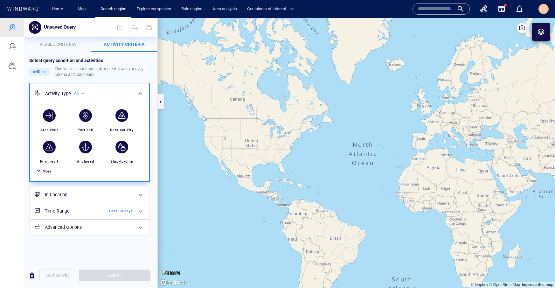
click at [66, 44] on span "Vessel criteria" at bounding box center [57, 44] width 36 height 5
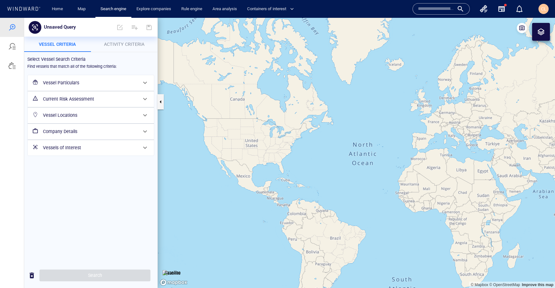
click at [84, 82] on h6 "Vessel Particulars" at bounding box center [90, 83] width 94 height 8
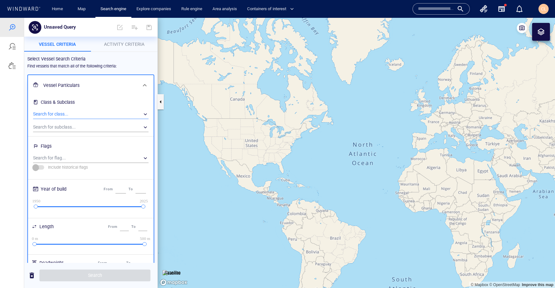
click at [76, 114] on div "​" at bounding box center [90, 114] width 115 height 10
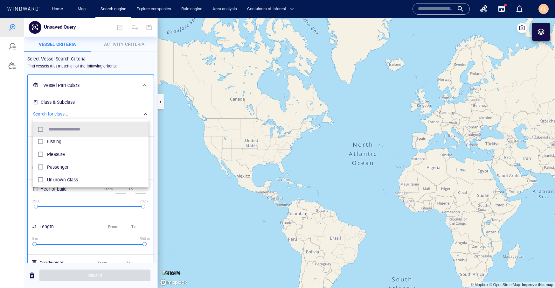
scroll to position [51, 0]
click at [63, 148] on div "Fishing" at bounding box center [96, 144] width 99 height 10
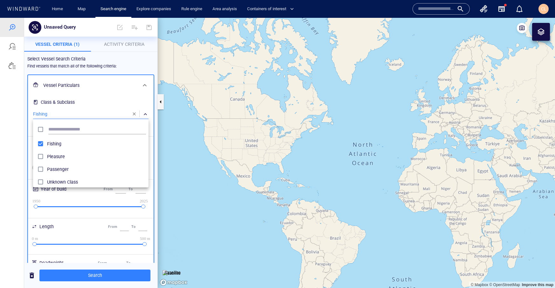
click at [120, 47] on div at bounding box center [277, 153] width 555 height 270
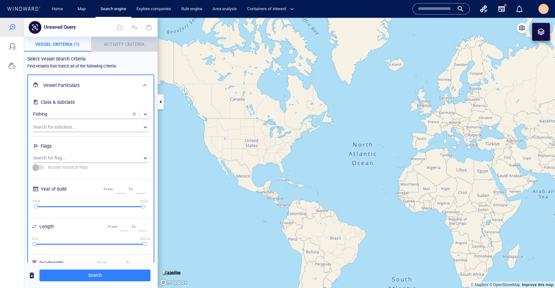
click at [120, 47] on p "Activity Criteria" at bounding box center [124, 44] width 59 height 8
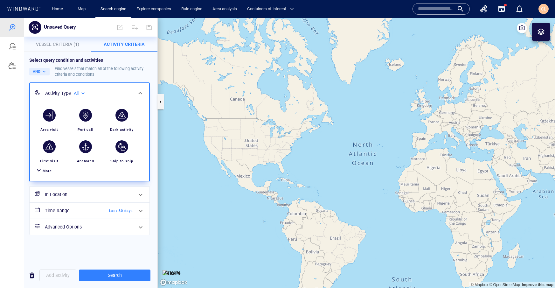
click at [65, 42] on span "Vessel Criteria (1)" at bounding box center [57, 44] width 43 height 5
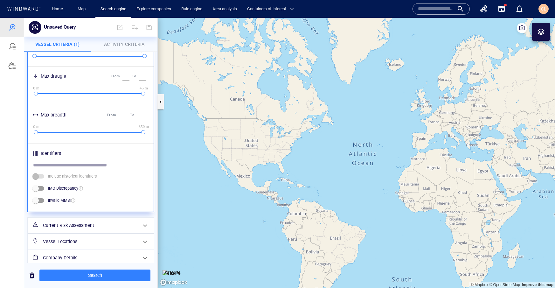
scroll to position [247, 0]
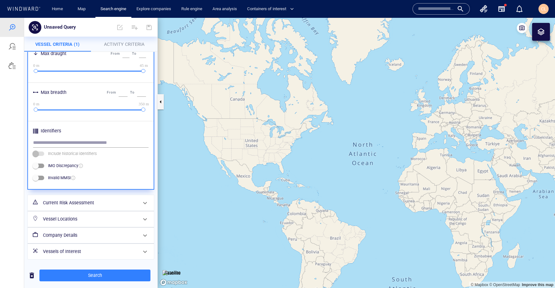
click at [58, 204] on h6 "Current Risk Assessment" at bounding box center [90, 203] width 94 height 8
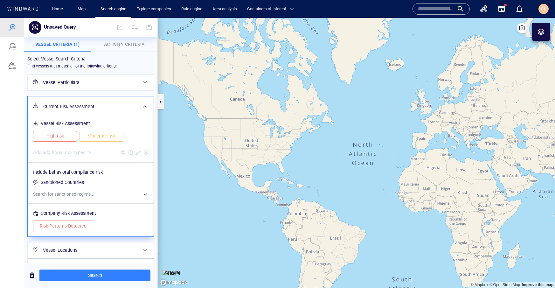
click at [54, 137] on span "High risk" at bounding box center [55, 136] width 31 height 8
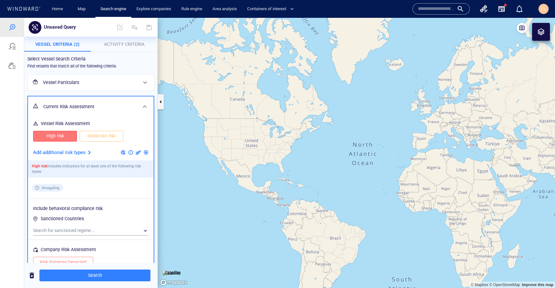
click at [93, 135] on span "Moderate risk" at bounding box center [101, 136] width 31 height 8
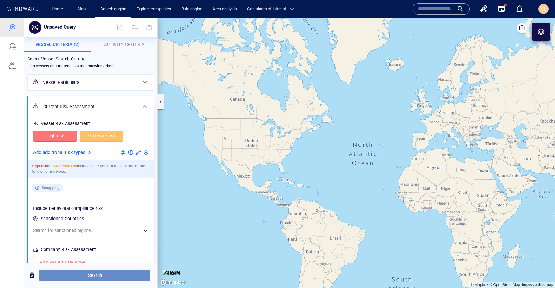
click at [100, 269] on button "Search" at bounding box center [94, 275] width 111 height 12
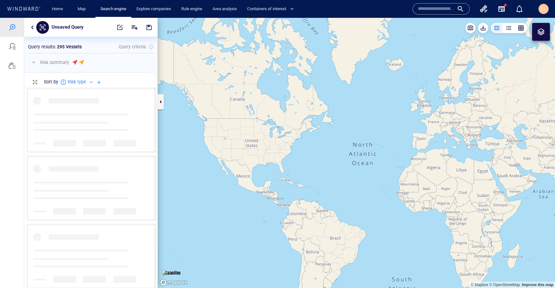
scroll to position [201, 133]
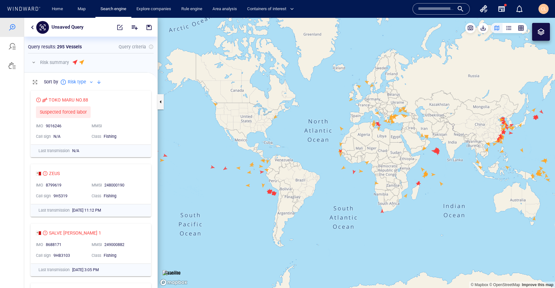
drag, startPoint x: 225, startPoint y: 148, endPoint x: 241, endPoint y: 139, distance: 18.7
click at [241, 139] on canvas "Map" at bounding box center [356, 153] width 397 height 270
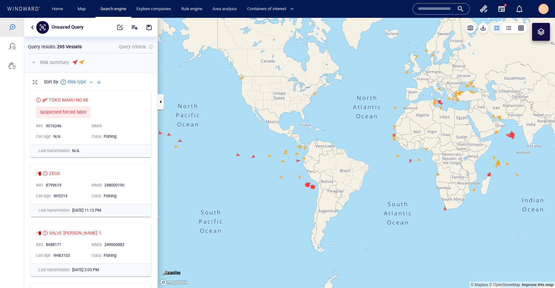
click at [254, 157] on canvas "Map" at bounding box center [356, 153] width 397 height 270
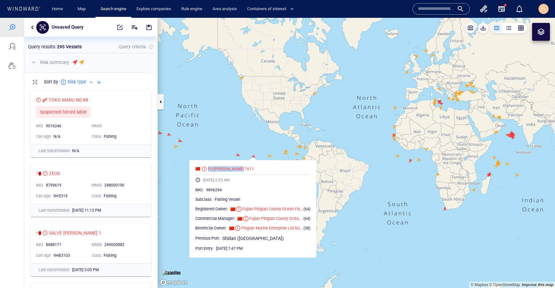
click at [257, 141] on canvas "Map" at bounding box center [356, 153] width 397 height 270
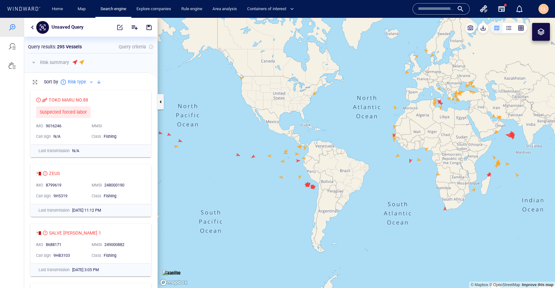
click at [269, 157] on canvas "Map" at bounding box center [356, 153] width 397 height 270
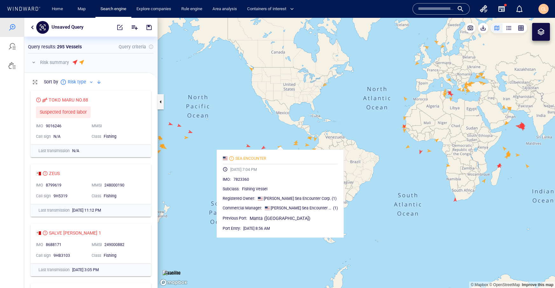
drag, startPoint x: 193, startPoint y: 154, endPoint x: 205, endPoint y: 145, distance: 14.6
click at [205, 145] on canvas "Map" at bounding box center [356, 153] width 397 height 270
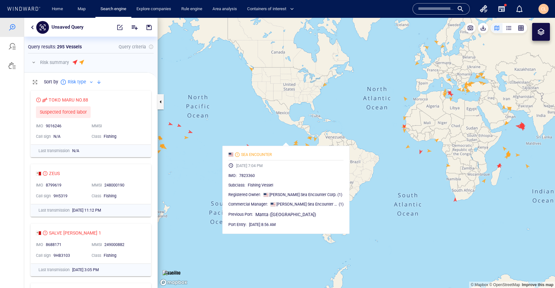
click at [205, 144] on canvas "Map" at bounding box center [356, 153] width 397 height 270
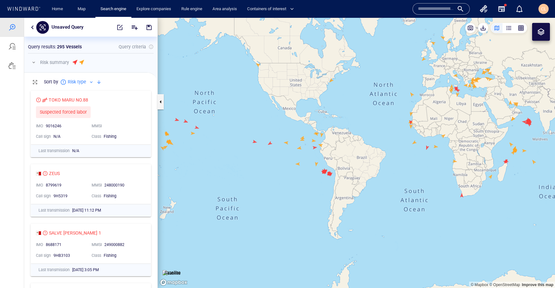
click at [297, 167] on canvas "Map" at bounding box center [356, 153] width 397 height 270
click at [297, 164] on canvas "Map" at bounding box center [356, 153] width 397 height 270
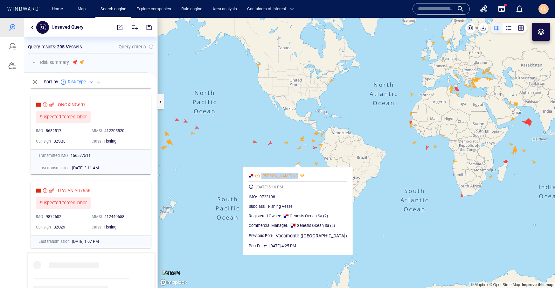
scroll to position [1211, 0]
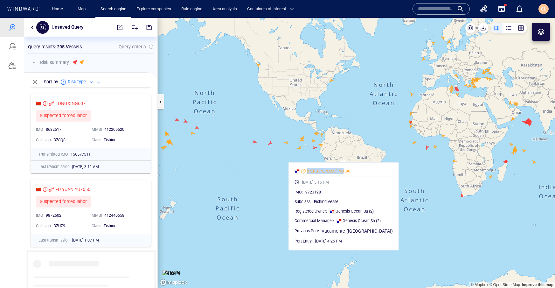
drag, startPoint x: 197, startPoint y: 139, endPoint x: 231, endPoint y: 146, distance: 34.7
click at [243, 134] on canvas "Map" at bounding box center [356, 153] width 397 height 270
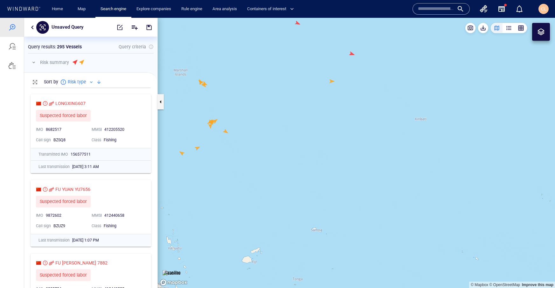
click at [183, 154] on canvas "Map" at bounding box center [356, 153] width 397 height 270
click at [181, 154] on canvas "Map" at bounding box center [356, 153] width 397 height 270
click at [183, 153] on canvas "Map" at bounding box center [356, 153] width 397 height 270
drag, startPoint x: 185, startPoint y: 162, endPoint x: 228, endPoint y: 155, distance: 44.1
click at [228, 155] on canvas "Map" at bounding box center [356, 153] width 397 height 270
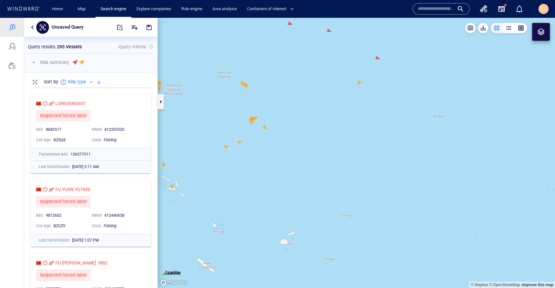
click at [249, 144] on canvas "Map" at bounding box center [356, 153] width 397 height 270
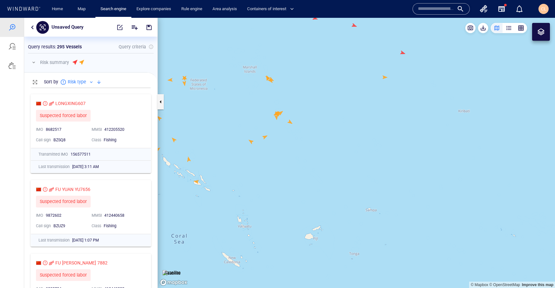
click at [251, 142] on canvas "Map" at bounding box center [356, 153] width 397 height 270
drag, startPoint x: 188, startPoint y: 143, endPoint x: 237, endPoint y: 141, distance: 48.7
click at [237, 141] on canvas "Map" at bounding box center [356, 153] width 397 height 270
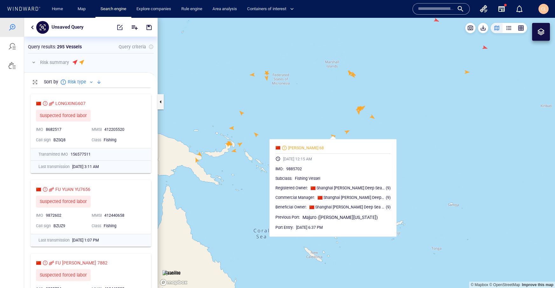
click at [279, 124] on canvas "Map" at bounding box center [356, 153] width 397 height 270
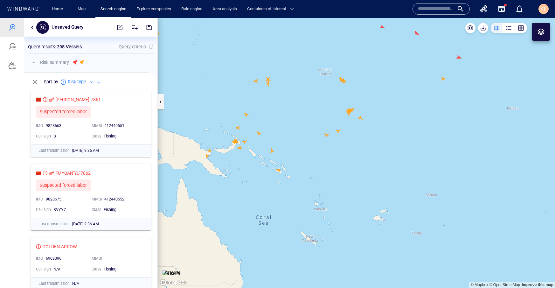
scroll to position [1659, 0]
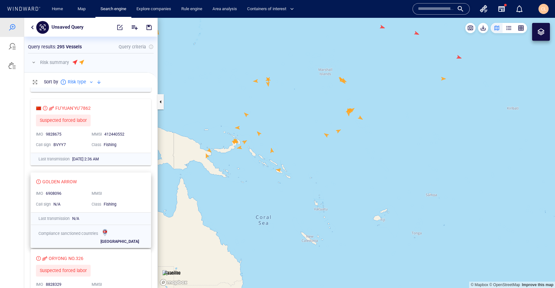
click at [83, 182] on div "GOLDEN ARROW" at bounding box center [88, 182] width 105 height 8
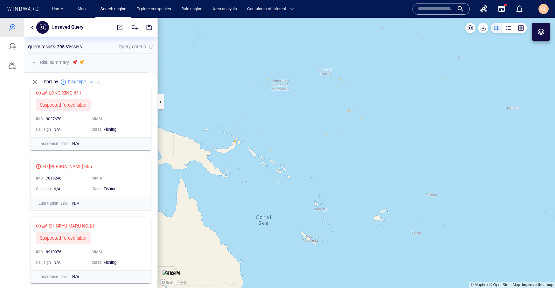
scroll to position [2401, 0]
click at [275, 137] on canvas "Map" at bounding box center [356, 153] width 397 height 270
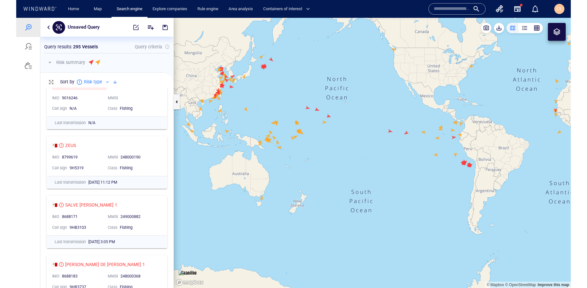
scroll to position [0, 0]
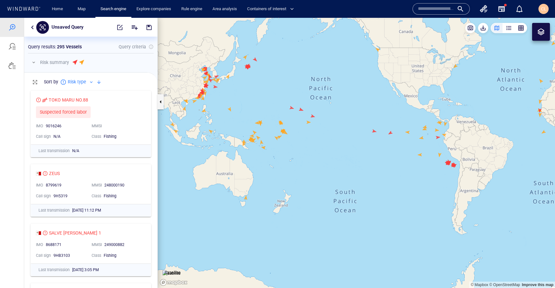
drag, startPoint x: 418, startPoint y: 146, endPoint x: 353, endPoint y: 150, distance: 65.0
click at [353, 150] on canvas "Map" at bounding box center [356, 153] width 397 height 270
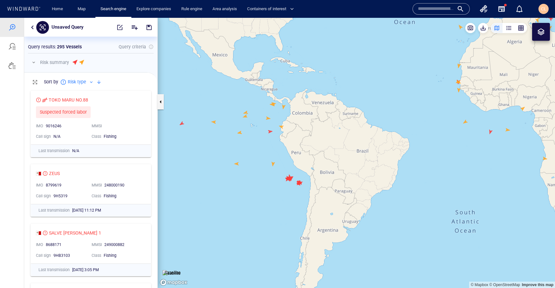
click at [237, 164] on canvas "Map" at bounding box center [356, 153] width 397 height 270
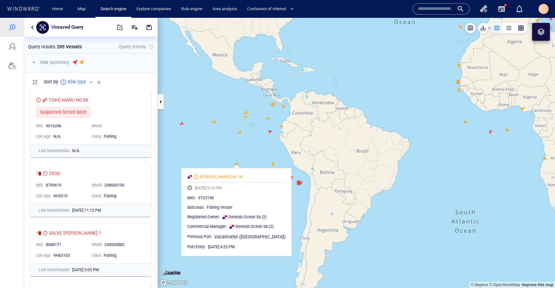
click at [273, 164] on canvas "Map" at bounding box center [356, 153] width 397 height 270
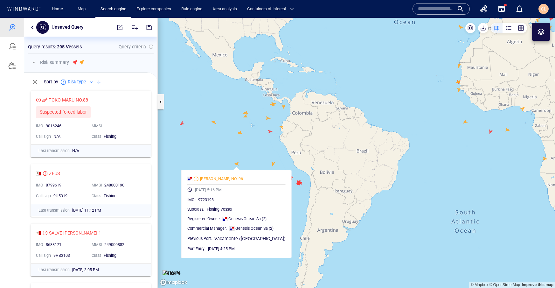
click at [273, 167] on canvas "Map" at bounding box center [356, 153] width 397 height 270
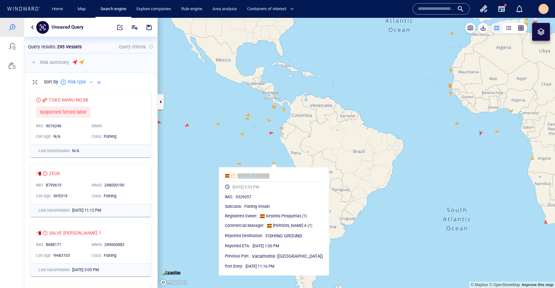
click at [283, 112] on canvas "Map" at bounding box center [356, 153] width 397 height 270
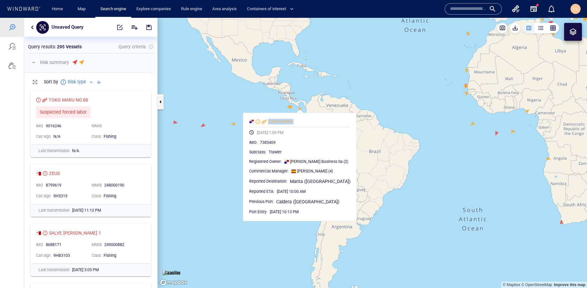
scroll to position [201, 133]
click at [227, 96] on canvas "Map" at bounding box center [373, 153] width 430 height 270
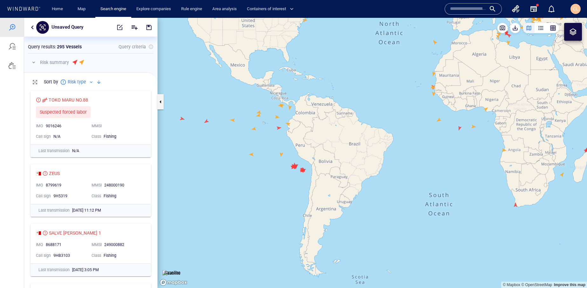
drag, startPoint x: 217, startPoint y: 95, endPoint x: 251, endPoint y: 98, distance: 34.7
click at [251, 98] on canvas "Map" at bounding box center [373, 153] width 430 height 270
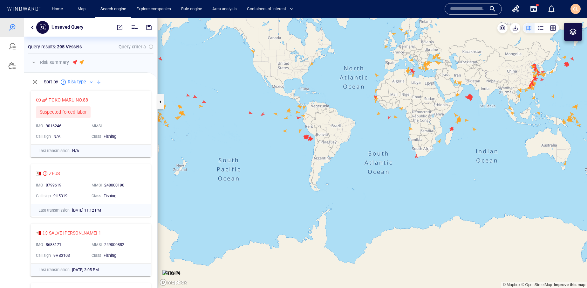
drag, startPoint x: 228, startPoint y: 94, endPoint x: 243, endPoint y: 97, distance: 14.5
click at [243, 97] on canvas "Map" at bounding box center [373, 153] width 430 height 270
click at [32, 61] on button "button" at bounding box center [34, 63] width 8 height 8
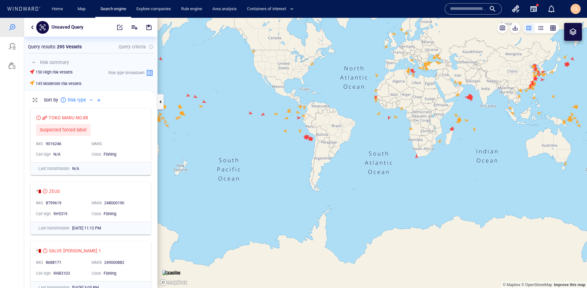
drag, startPoint x: 193, startPoint y: 55, endPoint x: 222, endPoint y: 65, distance: 30.4
click at [222, 65] on canvas "Map" at bounding box center [373, 153] width 430 height 270
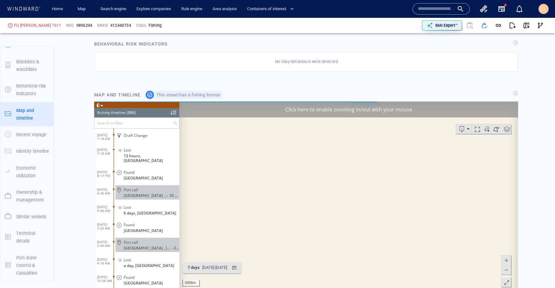
scroll to position [15324, 0]
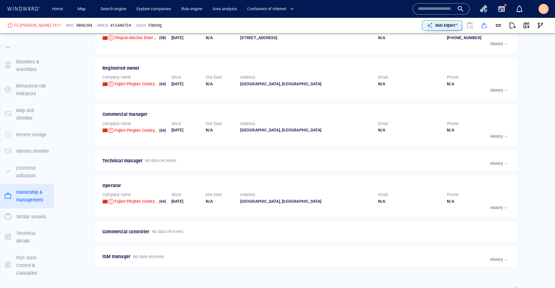
scroll to position [1054, 0]
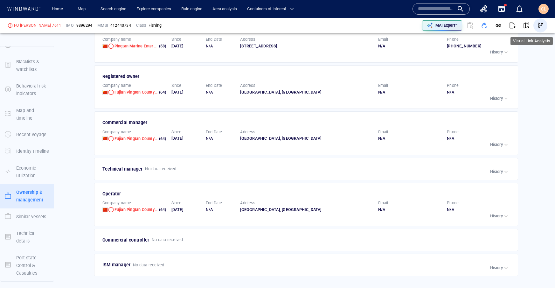
click at [536, 24] on button "button" at bounding box center [540, 25] width 14 height 14
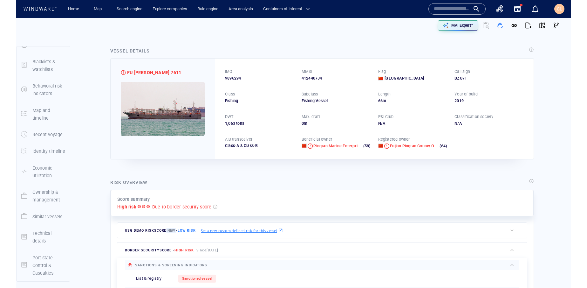
scroll to position [0, 0]
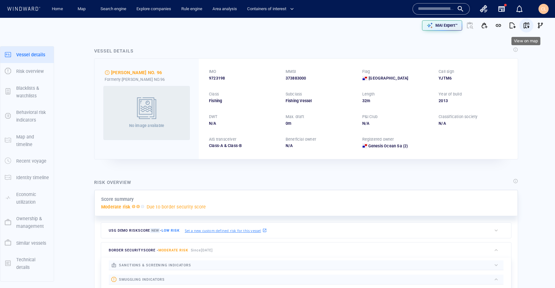
click at [526, 23] on span "button" at bounding box center [526, 25] width 6 height 6
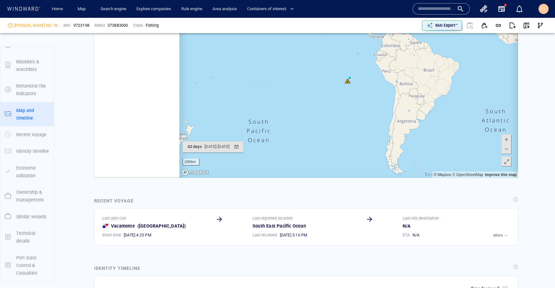
scroll to position [40295, 0]
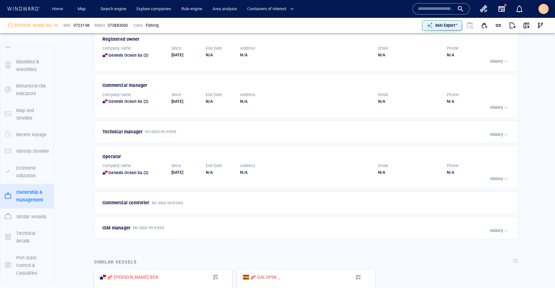
scroll to position [1057, 0]
click at [524, 27] on span "button" at bounding box center [526, 25] width 6 height 6
click at [540, 23] on span "button" at bounding box center [540, 25] width 6 height 6
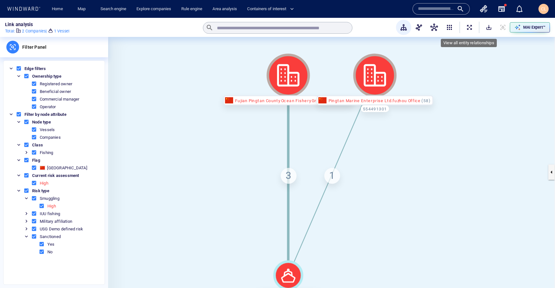
click at [469, 28] on span "ExpandAllNodes" at bounding box center [469, 27] width 6 height 6
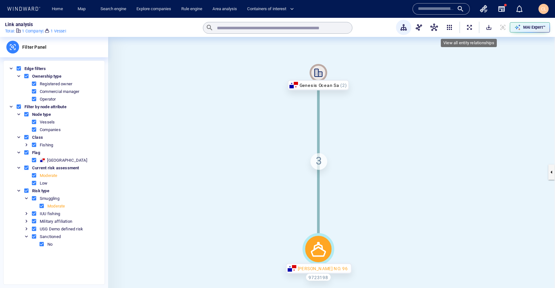
click at [469, 27] on span "ExpandAllNodes" at bounding box center [469, 27] width 6 height 6
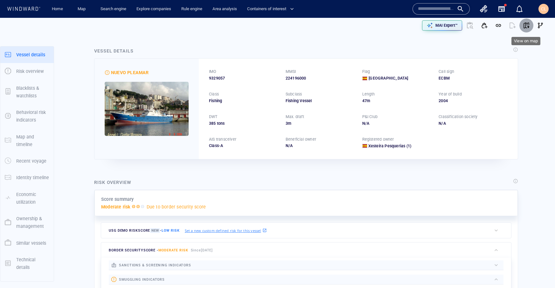
click at [529, 24] on span "button" at bounding box center [526, 25] width 6 height 6
click at [539, 24] on span "button" at bounding box center [540, 25] width 6 height 6
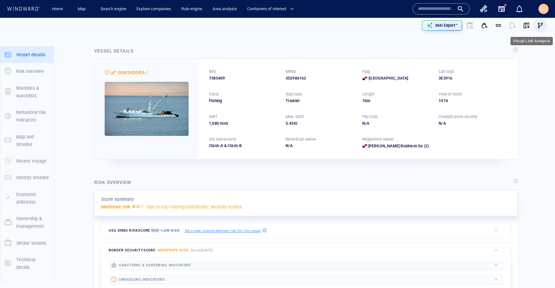
click at [540, 25] on span "button" at bounding box center [540, 25] width 6 height 6
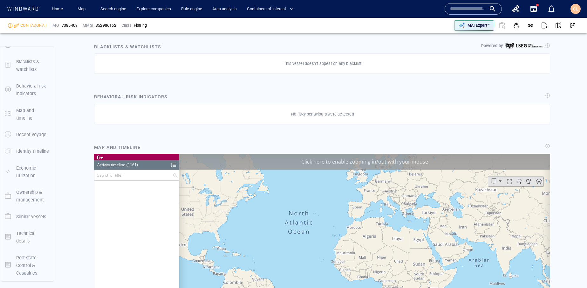
scroll to position [20133, 0]
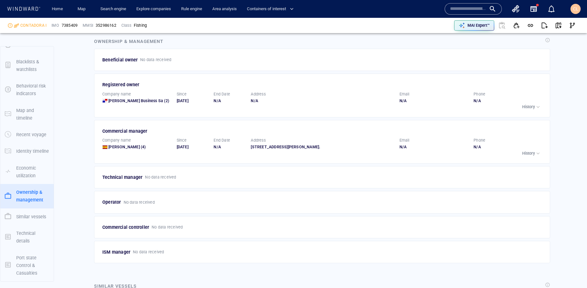
scroll to position [1039, 0]
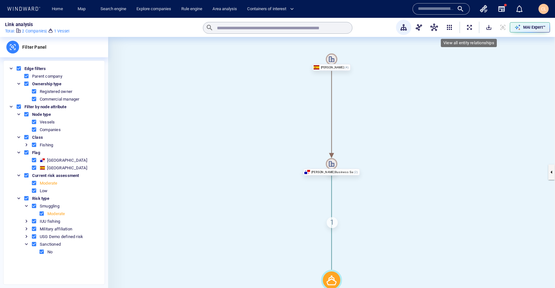
click at [469, 29] on span "ExpandAllNodes" at bounding box center [469, 27] width 6 height 6
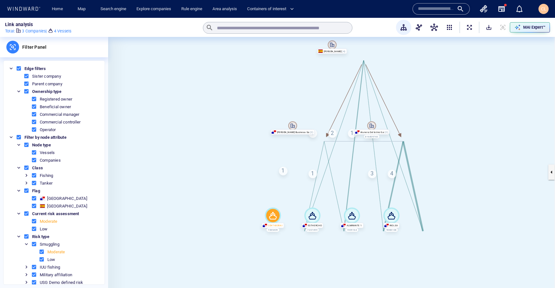
drag, startPoint x: 405, startPoint y: 90, endPoint x: 388, endPoint y: 89, distance: 17.2
click at [390, 87] on canvas at bounding box center [331, 172] width 447 height 270
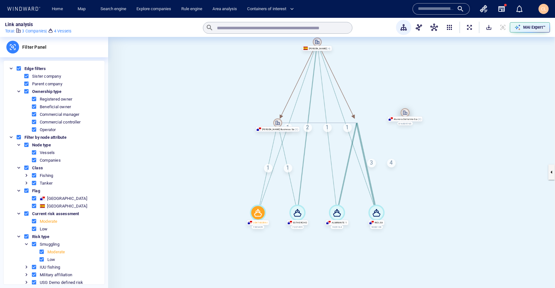
drag, startPoint x: 358, startPoint y: 121, endPoint x: 411, endPoint y: 112, distance: 53.6
click at [410, 111] on icon at bounding box center [405, 112] width 9 height 9
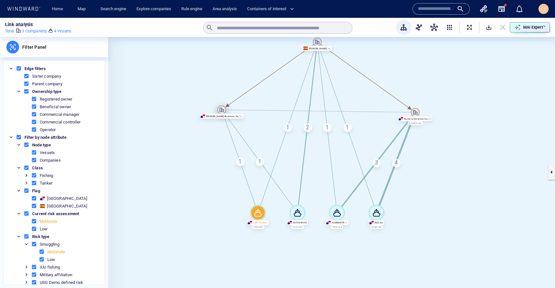
drag, startPoint x: 280, startPoint y: 122, endPoint x: 224, endPoint y: 109, distance: 57.5
click at [224, 109] on icon at bounding box center [221, 109] width 9 height 9
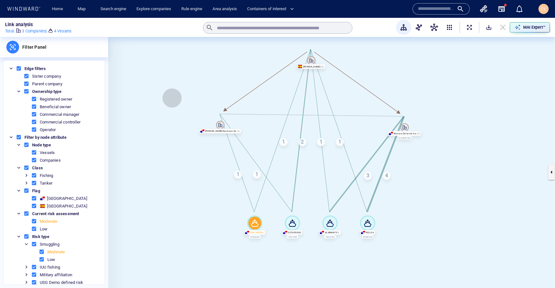
drag, startPoint x: 171, startPoint y: 84, endPoint x: 175, endPoint y: 122, distance: 39.0
click at [175, 122] on canvas at bounding box center [331, 172] width 447 height 270
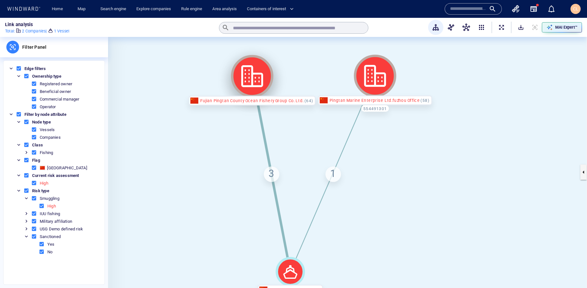
drag, startPoint x: 282, startPoint y: 76, endPoint x: 252, endPoint y: 77, distance: 29.6
click at [251, 77] on icon at bounding box center [252, 76] width 22 height 22
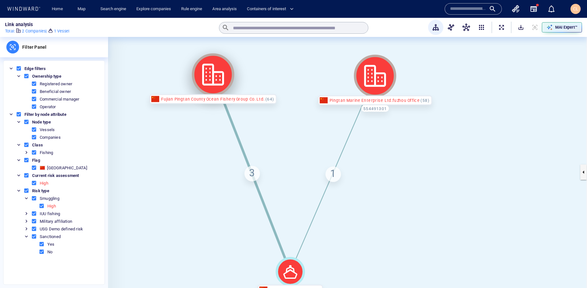
drag, startPoint x: 249, startPoint y: 82, endPoint x: 211, endPoint y: 81, distance: 38.2
click at [211, 81] on icon at bounding box center [213, 74] width 42 height 42
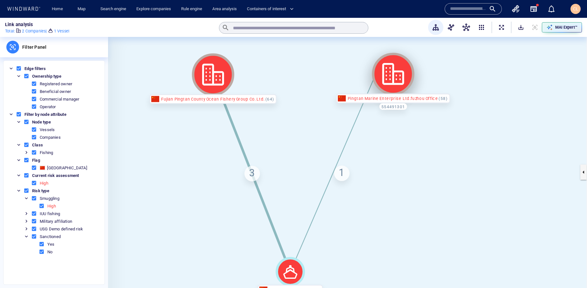
drag, startPoint x: 388, startPoint y: 77, endPoint x: 406, endPoint y: 75, distance: 18.2
click at [406, 75] on icon at bounding box center [393, 74] width 42 height 42
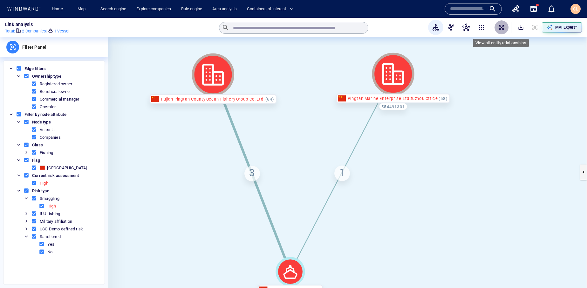
click at [501, 30] on span "ExpandAllNodes" at bounding box center [502, 27] width 6 height 6
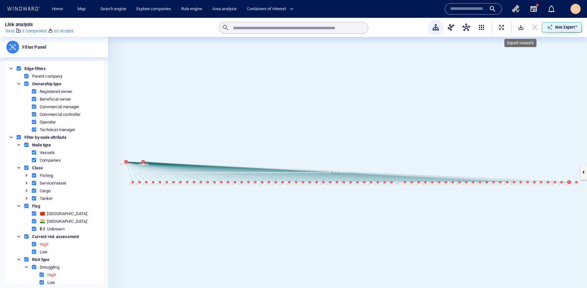
click at [522, 29] on span "SaveAlt" at bounding box center [521, 27] width 6 height 6
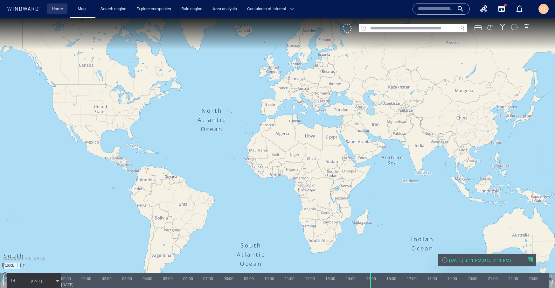
click at [55, 8] on link "Home" at bounding box center [57, 8] width 16 height 11
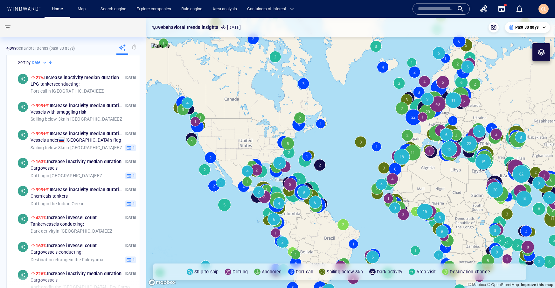
drag, startPoint x: 225, startPoint y: 171, endPoint x: 252, endPoint y: 143, distance: 38.9
click at [284, 125] on canvas "Map" at bounding box center [350, 153] width 409 height 270
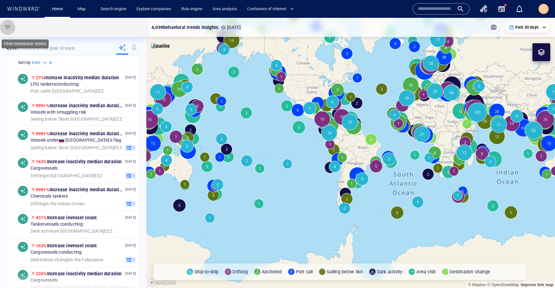
click at [12, 26] on button "button" at bounding box center [7, 27] width 15 height 15
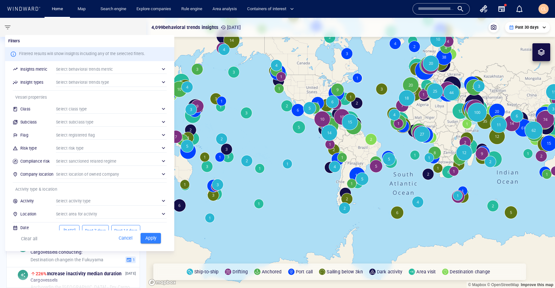
click at [65, 104] on div "​" at bounding box center [111, 109] width 111 height 10
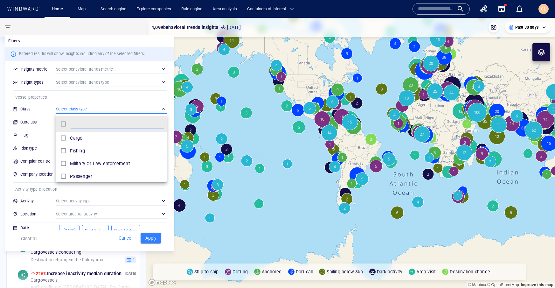
scroll to position [64, 111]
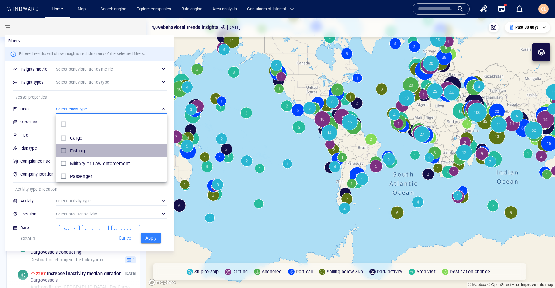
click at [71, 147] on p "Fishing" at bounding box center [77, 151] width 15 height 8
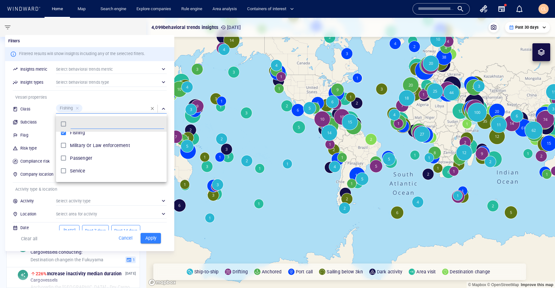
scroll to position [24, 0]
click at [77, 164] on p "Service" at bounding box center [77, 165] width 15 height 8
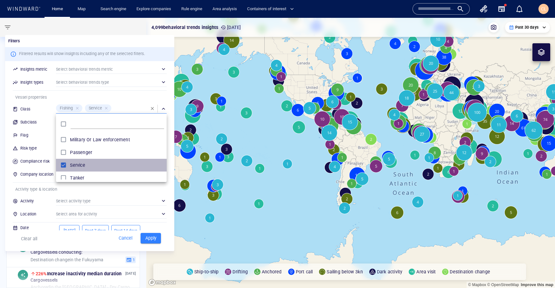
click at [77, 164] on p "Service" at bounding box center [77, 165] width 15 height 8
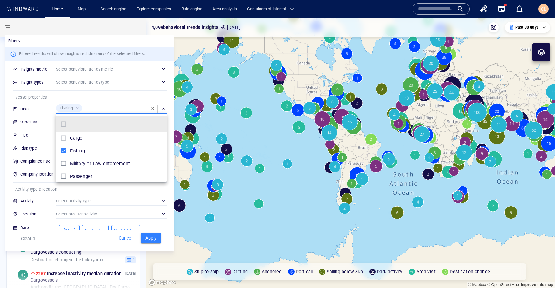
scroll to position [29, 0]
click at [82, 152] on div "Passenger" at bounding box center [117, 147] width 94 height 10
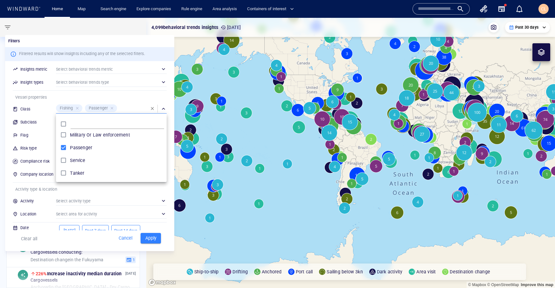
click at [157, 241] on div at bounding box center [277, 144] width 555 height 288
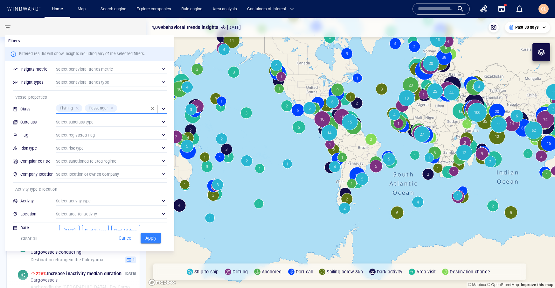
click at [155, 240] on span "Apply" at bounding box center [151, 238] width 14 height 8
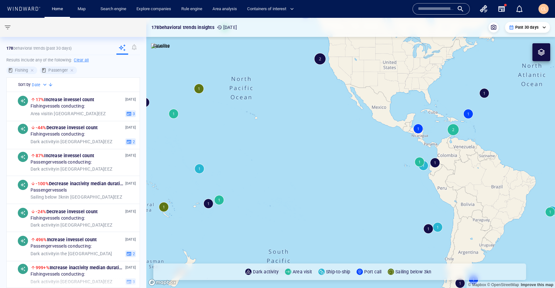
click at [198, 168] on canvas "Map" at bounding box center [350, 153] width 409 height 270
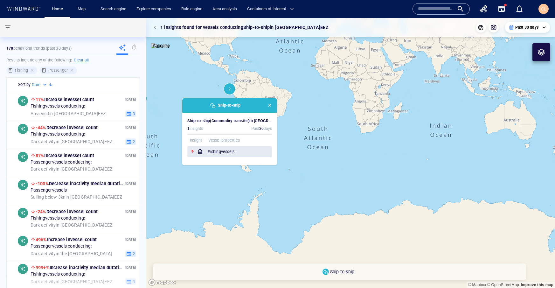
click at [207, 153] on div "Fishing vessels" at bounding box center [229, 151] width 85 height 11
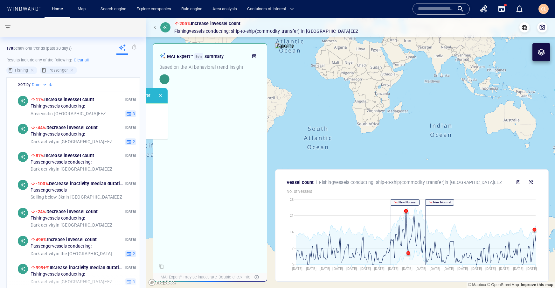
drag, startPoint x: 304, startPoint y: 113, endPoint x: 258, endPoint y: 129, distance: 49.4
click at [312, 110] on canvas "Map" at bounding box center [350, 153] width 409 height 270
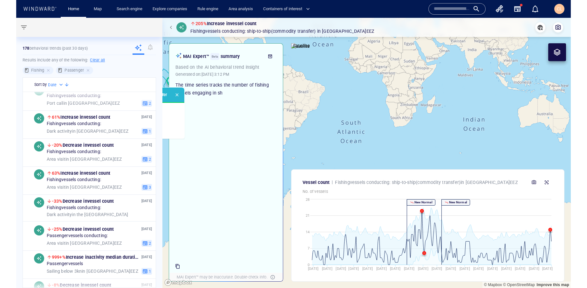
scroll to position [346, 0]
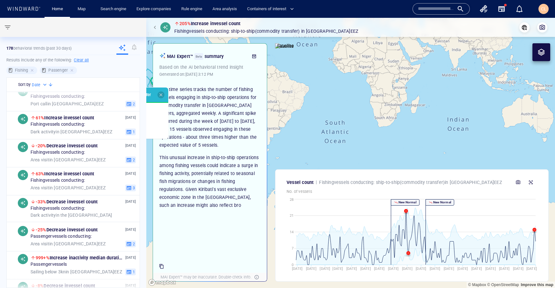
click at [161, 94] on span "button" at bounding box center [160, 94] width 5 height 5
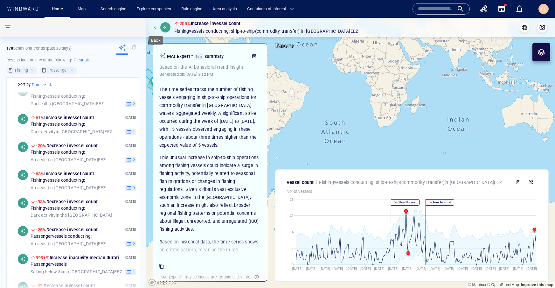
click at [152, 27] on button "button" at bounding box center [155, 27] width 9 height 9
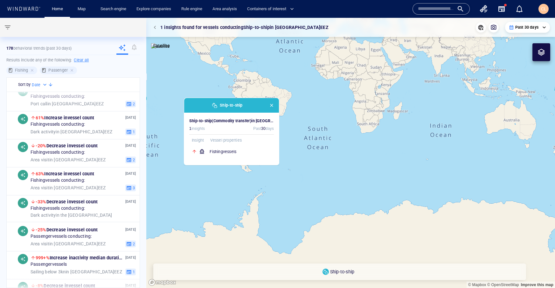
drag, startPoint x: 184, startPoint y: 94, endPoint x: 278, endPoint y: 79, distance: 94.7
click at [280, 79] on canvas "Map" at bounding box center [350, 153] width 409 height 270
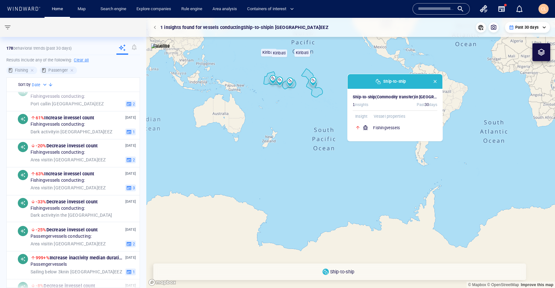
drag, startPoint x: 239, startPoint y: 84, endPoint x: 249, endPoint y: 98, distance: 16.4
click at [249, 99] on canvas "Map" at bounding box center [350, 153] width 409 height 270
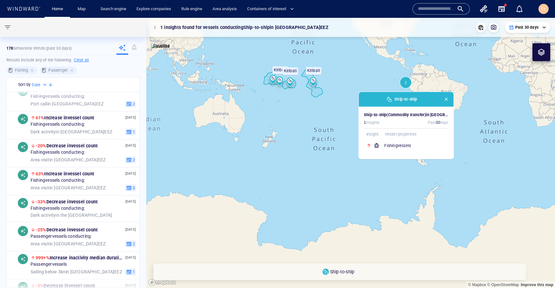
click at [154, 27] on span "button" at bounding box center [156, 27] width 4 height 4
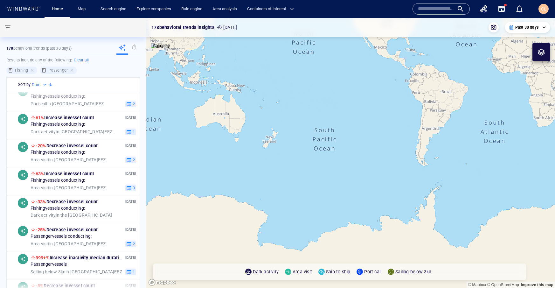
drag, startPoint x: 299, startPoint y: 97, endPoint x: 302, endPoint y: 122, distance: 25.4
click at [302, 122] on canvas "Map" at bounding box center [350, 153] width 409 height 270
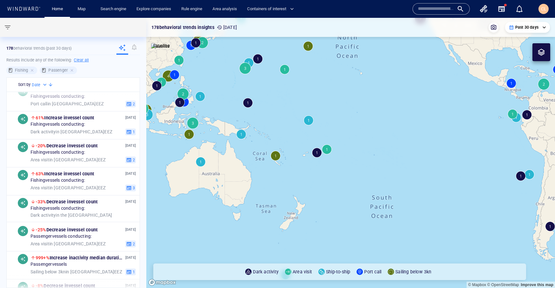
click at [315, 154] on canvas "Map" at bounding box center [350, 153] width 409 height 270
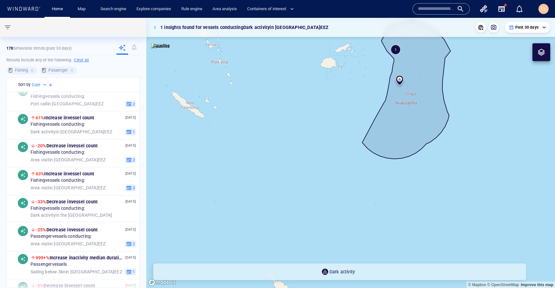
click at [403, 126] on canvas "Map" at bounding box center [350, 153] width 409 height 270
click at [311, 107] on canvas "Map" at bounding box center [350, 153] width 409 height 270
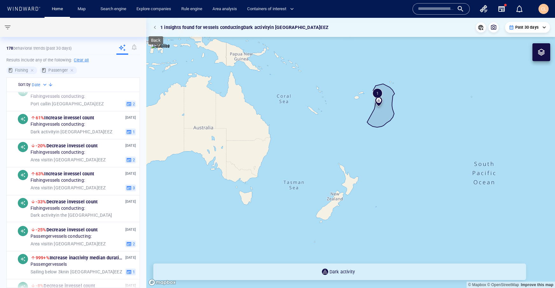
click at [156, 28] on span "button" at bounding box center [156, 27] width 4 height 4
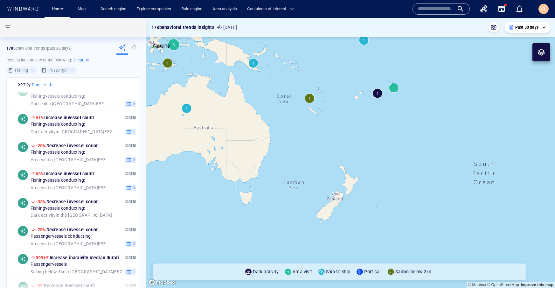
click at [377, 94] on canvas "Map" at bounding box center [350, 153] width 409 height 270
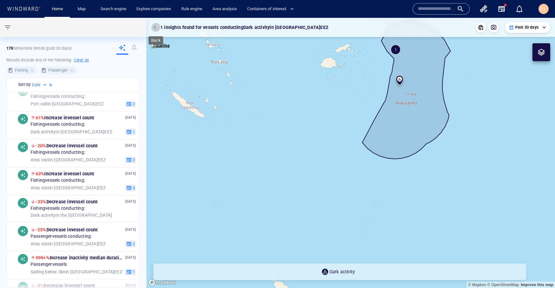
click at [154, 29] on span "button" at bounding box center [156, 27] width 4 height 4
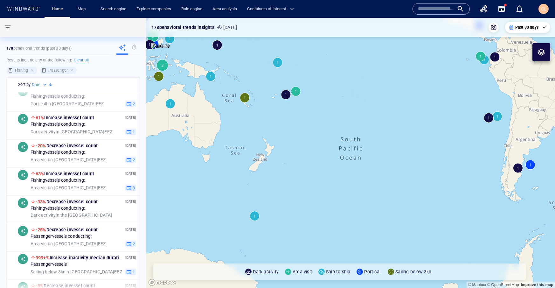
drag, startPoint x: 251, startPoint y: 114, endPoint x: 265, endPoint y: 114, distance: 14.0
click at [251, 117] on canvas "Map" at bounding box center [350, 153] width 409 height 270
click at [293, 96] on canvas "Map" at bounding box center [350, 153] width 409 height 270
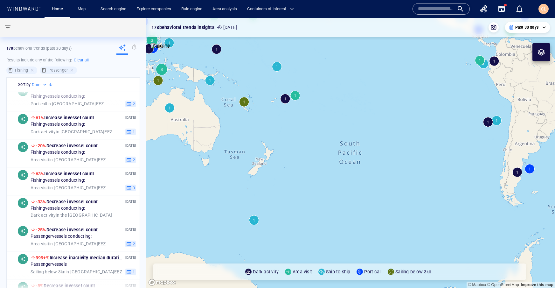
click at [293, 96] on canvas "Map" at bounding box center [350, 153] width 409 height 270
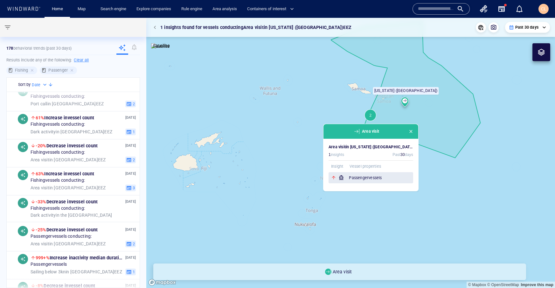
click at [368, 176] on h6 "Passenger vessels" at bounding box center [381, 178] width 64 height 6
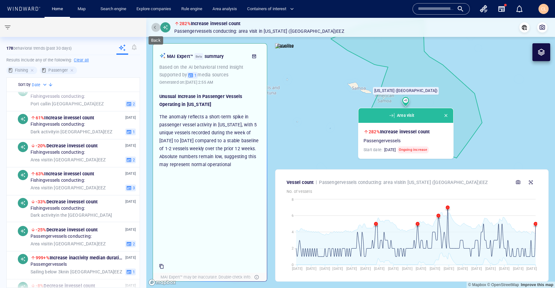
click at [153, 28] on button "button" at bounding box center [155, 27] width 9 height 9
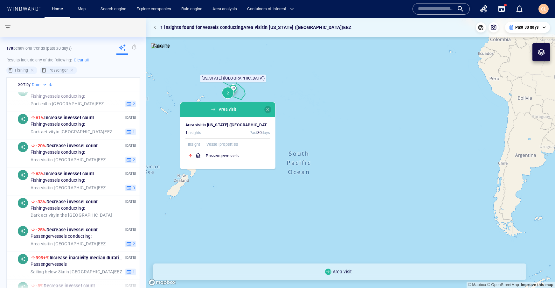
click at [267, 109] on span "button" at bounding box center [267, 109] width 5 height 5
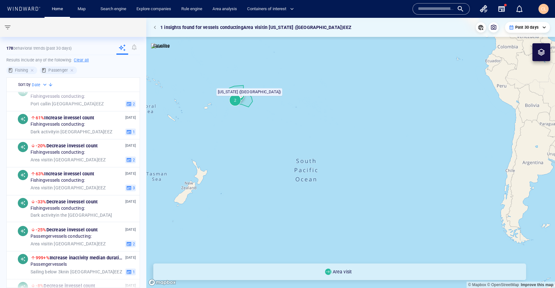
drag, startPoint x: 216, startPoint y: 94, endPoint x: 226, endPoint y: 98, distance: 10.8
click at [227, 99] on canvas "Map" at bounding box center [350, 153] width 409 height 270
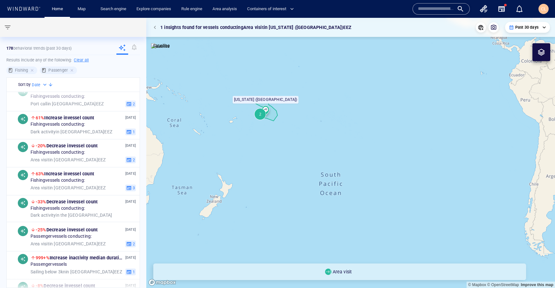
click at [155, 28] on span "button" at bounding box center [156, 27] width 4 height 4
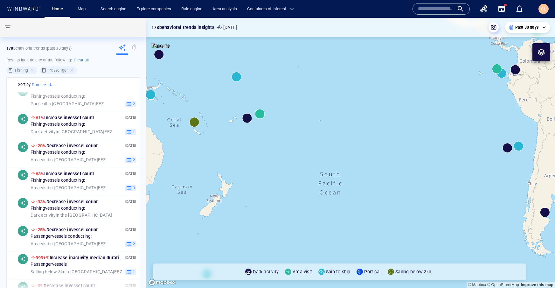
drag, startPoint x: 230, startPoint y: 107, endPoint x: 247, endPoint y: 127, distance: 27.3
click at [247, 127] on canvas "Map" at bounding box center [350, 153] width 409 height 270
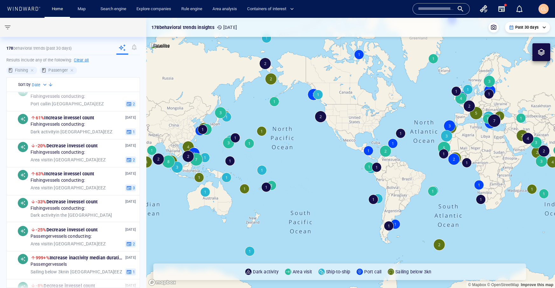
drag, startPoint x: 264, startPoint y: 74, endPoint x: 260, endPoint y: 133, distance: 58.6
click at [259, 134] on canvas "Map" at bounding box center [350, 153] width 409 height 270
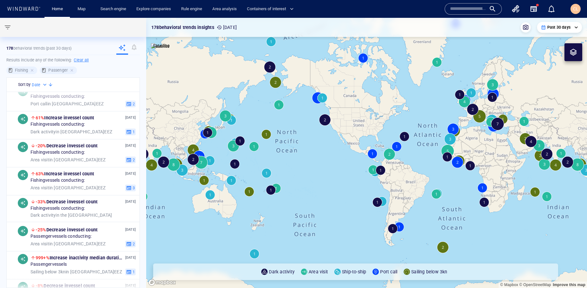
click at [31, 68] on div at bounding box center [33, 70] width 6 height 6
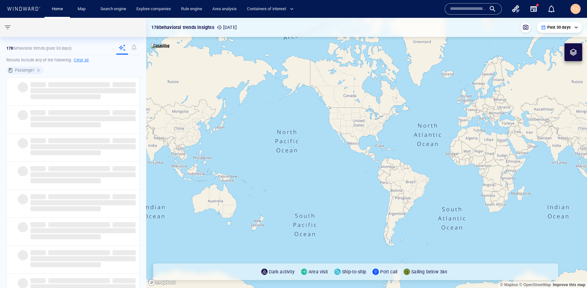
click at [38, 70] on div at bounding box center [39, 70] width 6 height 6
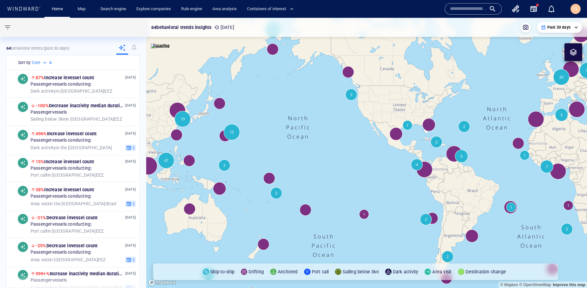
drag, startPoint x: 221, startPoint y: 162, endPoint x: 236, endPoint y: 158, distance: 15.3
click at [236, 158] on canvas "Map" at bounding box center [366, 153] width 441 height 270
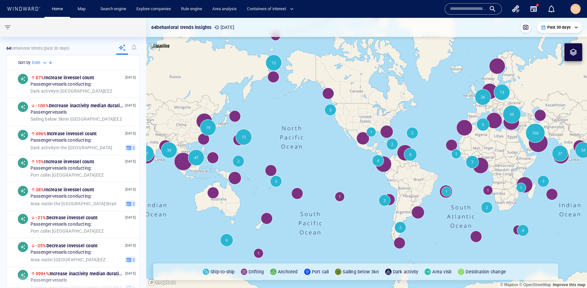
click at [554, 26] on p "Past 30 days" at bounding box center [558, 27] width 23 height 6
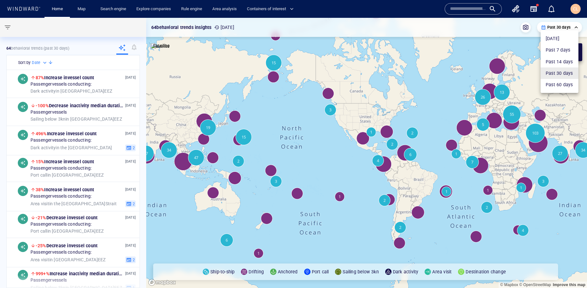
click at [554, 51] on li "Past 7 days" at bounding box center [560, 49] width 38 height 11
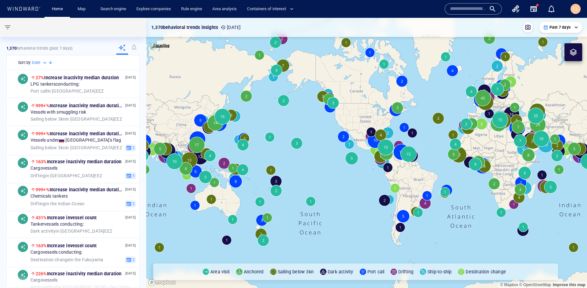
click at [554, 26] on p "Past 7 days" at bounding box center [560, 27] width 21 height 6
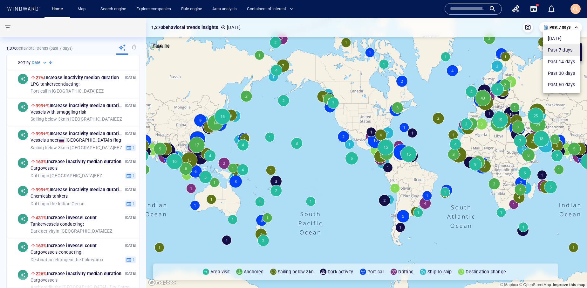
click at [554, 37] on li "Today" at bounding box center [561, 38] width 37 height 11
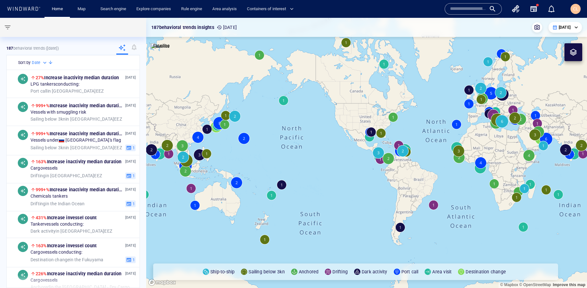
click at [554, 26] on p "Today" at bounding box center [565, 27] width 12 height 6
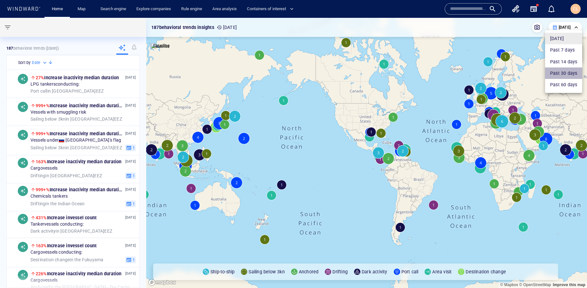
click at [554, 73] on li "Past 30 days" at bounding box center [563, 72] width 37 height 11
type input "**********"
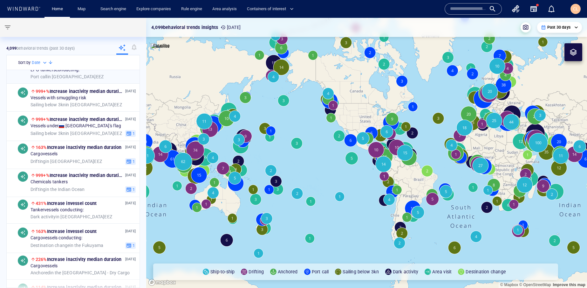
scroll to position [22, 0]
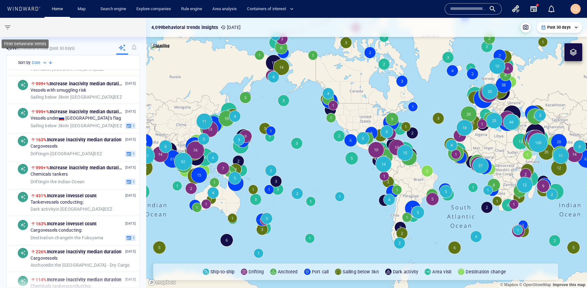
click at [12, 27] on button "button" at bounding box center [7, 27] width 15 height 15
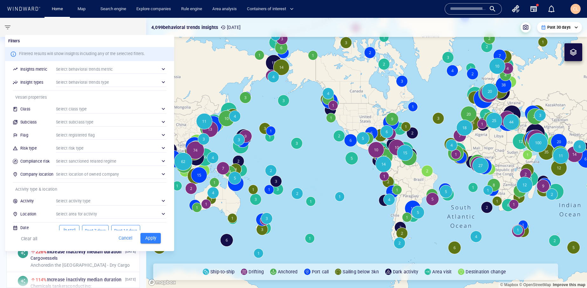
click at [72, 110] on div "​" at bounding box center [111, 109] width 111 height 10
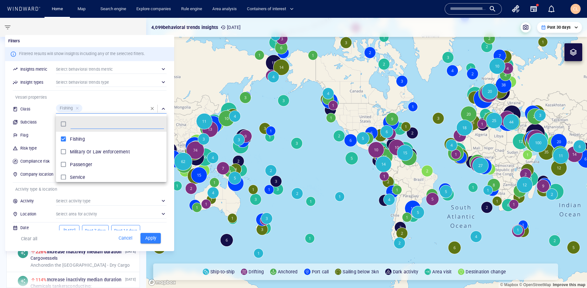
scroll to position [12, 0]
click at [80, 165] on p "Passenger" at bounding box center [81, 164] width 22 height 8
click at [122, 194] on div at bounding box center [293, 144] width 587 height 288
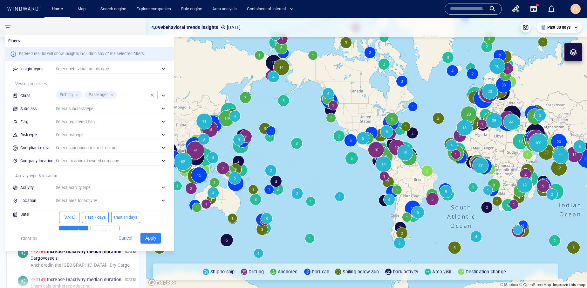
scroll to position [23, 0]
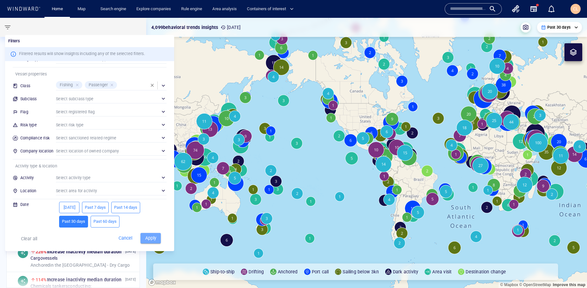
click at [150, 235] on span "Apply" at bounding box center [151, 238] width 14 height 8
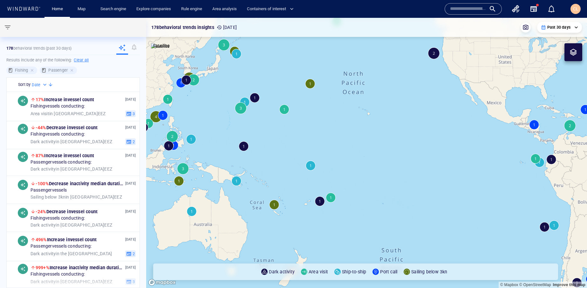
drag, startPoint x: 279, startPoint y: 129, endPoint x: 265, endPoint y: 142, distance: 18.9
click at [265, 142] on canvas "Map" at bounding box center [366, 153] width 441 height 270
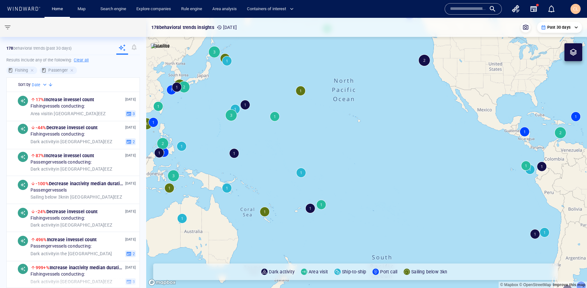
click at [301, 174] on canvas "Map" at bounding box center [366, 153] width 441 height 270
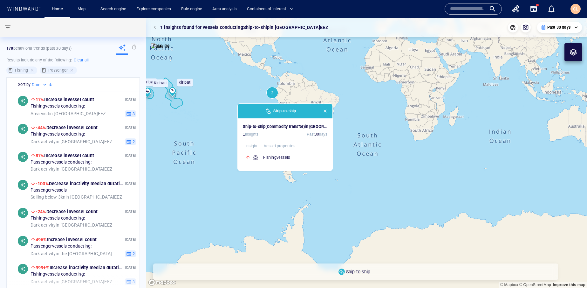
drag, startPoint x: 191, startPoint y: 178, endPoint x: 248, endPoint y: 186, distance: 57.1
click at [248, 186] on canvas "Map" at bounding box center [366, 153] width 441 height 270
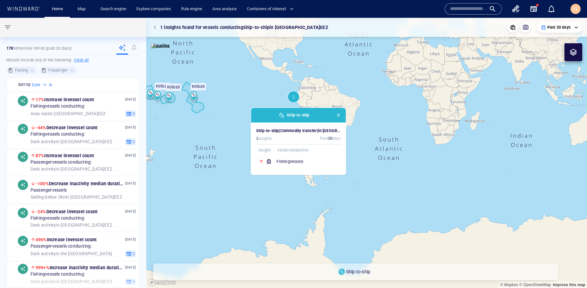
drag, startPoint x: 212, startPoint y: 157, endPoint x: 247, endPoint y: 168, distance: 36.9
click at [247, 168] on canvas "Map" at bounding box center [366, 153] width 441 height 270
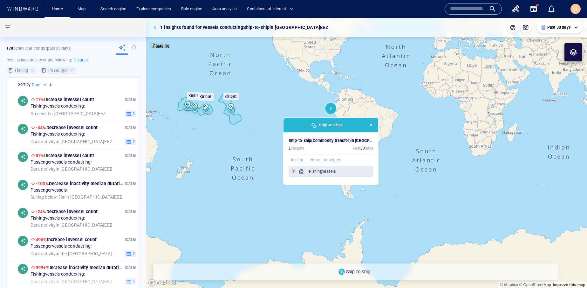
click at [322, 173] on h6 "Fishing vessels" at bounding box center [341, 171] width 64 height 6
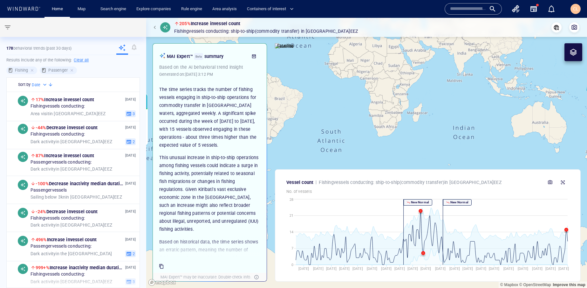
scroll to position [3, 0]
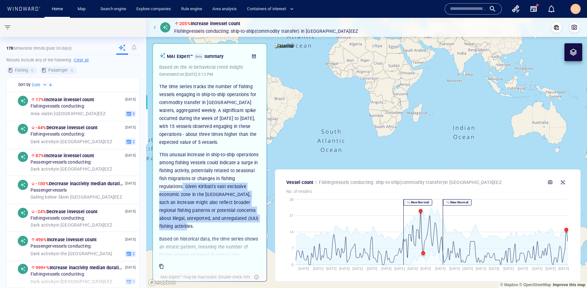
drag, startPoint x: 182, startPoint y: 186, endPoint x: 213, endPoint y: 224, distance: 49.4
click at [213, 224] on p "This unusual increase in ship-to-ship operations among fishing vessels could in…" at bounding box center [209, 190] width 101 height 79
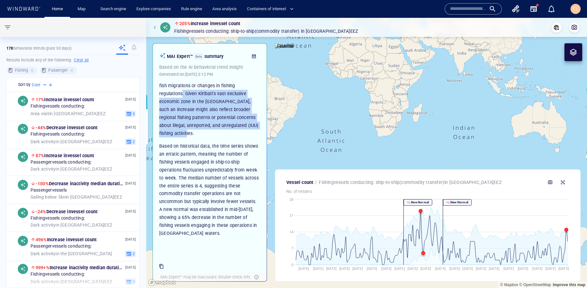
scroll to position [101, 0]
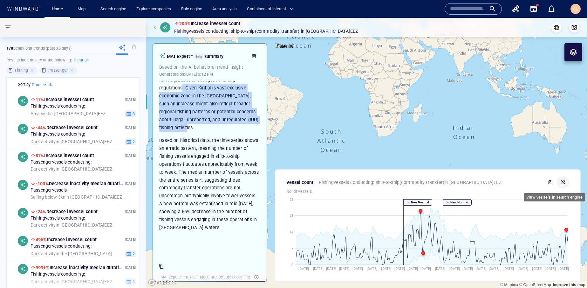
click at [554, 184] on icon "button" at bounding box center [563, 182] width 5 height 5
click at [156, 29] on span "button" at bounding box center [156, 27] width 4 height 4
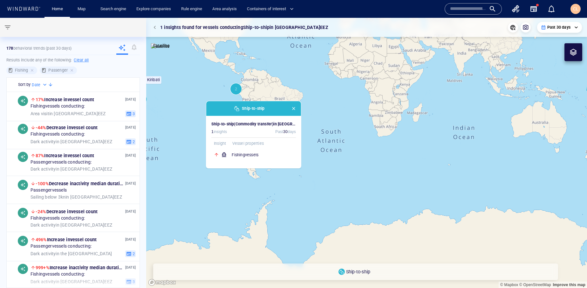
drag, startPoint x: 183, startPoint y: 91, endPoint x: 219, endPoint y: 96, distance: 36.1
click at [201, 94] on canvas "Map" at bounding box center [366, 153] width 441 height 270
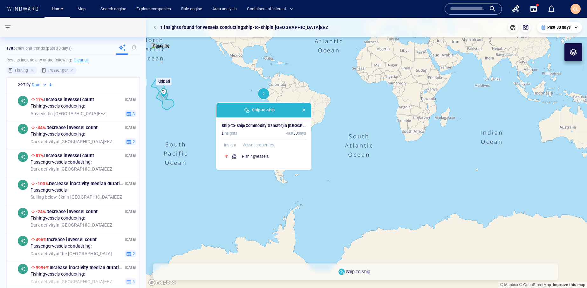
click at [154, 31] on button "button" at bounding box center [155, 27] width 9 height 9
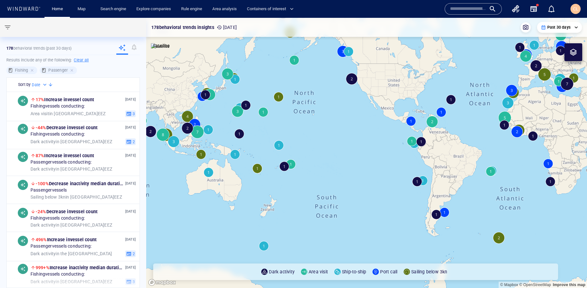
drag, startPoint x: 209, startPoint y: 93, endPoint x: 365, endPoint y: 146, distance: 164.8
click at [365, 146] on canvas "Map" at bounding box center [366, 153] width 441 height 270
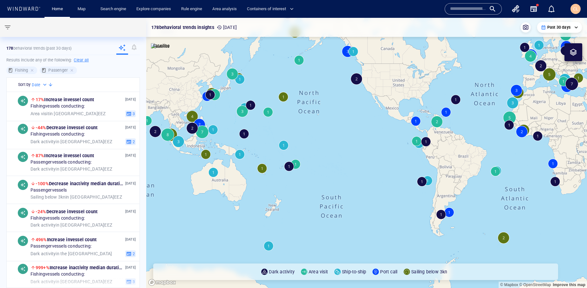
click at [554, 28] on p "Past 30 days" at bounding box center [558, 27] width 23 height 6
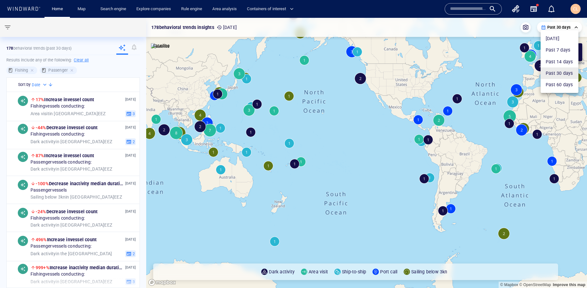
click at [549, 43] on li "Today" at bounding box center [560, 38] width 38 height 11
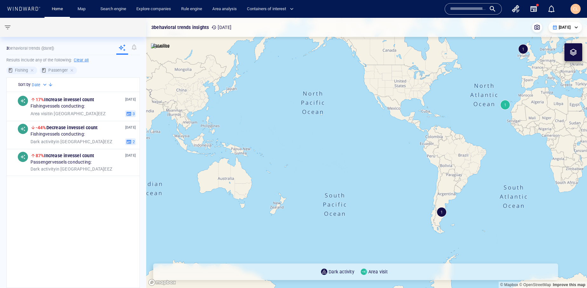
drag, startPoint x: 321, startPoint y: 88, endPoint x: 315, endPoint y: 93, distance: 6.8
click at [315, 93] on canvas "Map" at bounding box center [366, 153] width 441 height 270
click at [554, 30] on p "Today" at bounding box center [565, 27] width 12 height 6
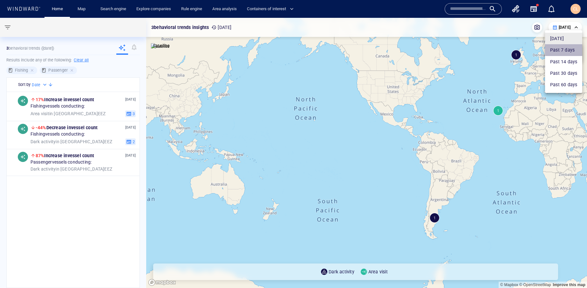
click at [554, 53] on li "Past 7 days" at bounding box center [563, 49] width 37 height 11
type input "**********"
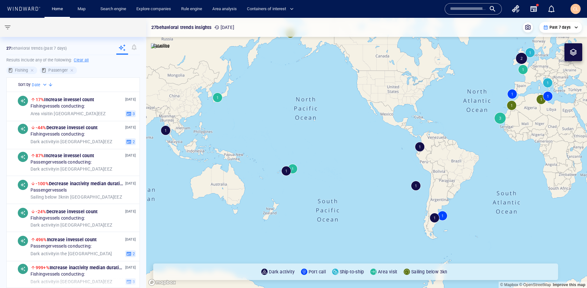
click at [285, 173] on canvas "Map" at bounding box center [366, 153] width 441 height 270
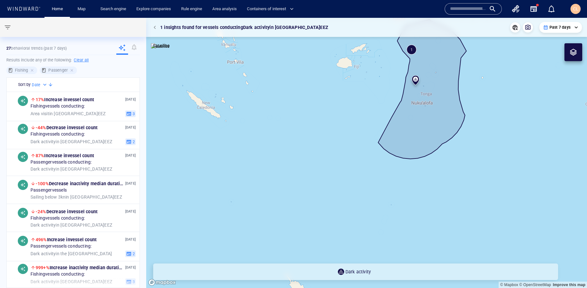
click at [418, 115] on canvas "Map" at bounding box center [366, 153] width 441 height 270
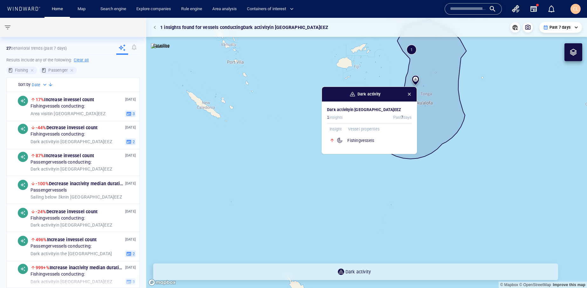
drag, startPoint x: 357, startPoint y: 118, endPoint x: 320, endPoint y: 144, distance: 45.0
click at [320, 144] on canvas "Map" at bounding box center [366, 153] width 441 height 270
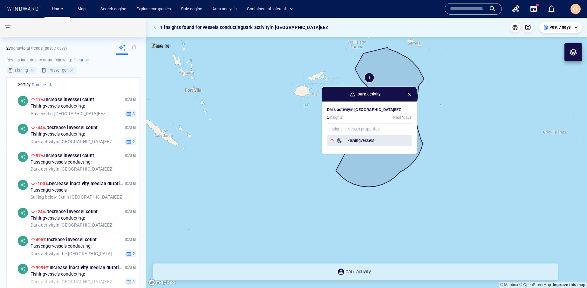
click at [345, 141] on div "Fishing vessels" at bounding box center [369, 140] width 85 height 11
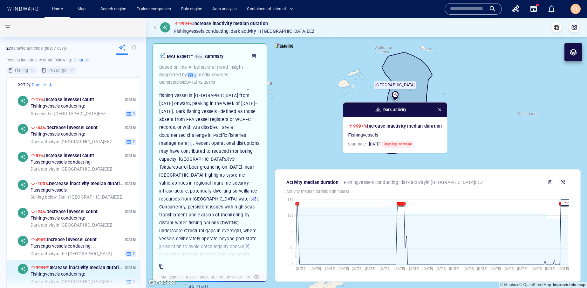
scroll to position [39, 0]
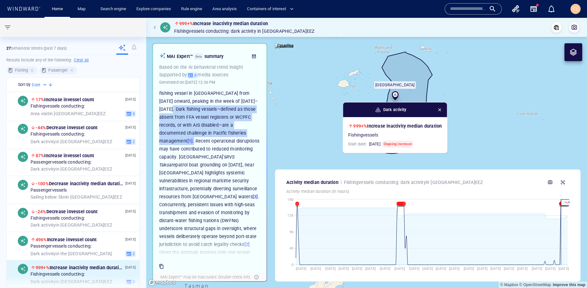
drag, startPoint x: 173, startPoint y: 108, endPoint x: 258, endPoint y: 133, distance: 88.6
click at [258, 133] on p "The anomaly reflects a sustained 168-hour median duration of dark activities by…" at bounding box center [209, 184] width 101 height 223
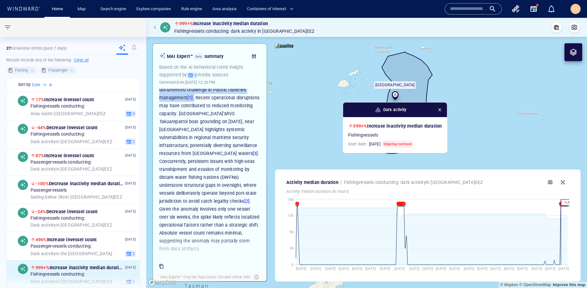
scroll to position [96, 0]
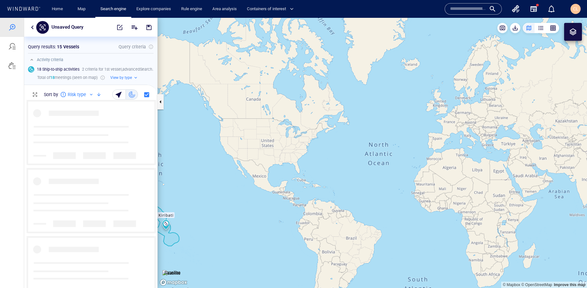
scroll to position [188, 133]
drag, startPoint x: 221, startPoint y: 183, endPoint x: 244, endPoint y: 182, distance: 23.6
click at [291, 155] on canvas "Map" at bounding box center [373, 153] width 430 height 270
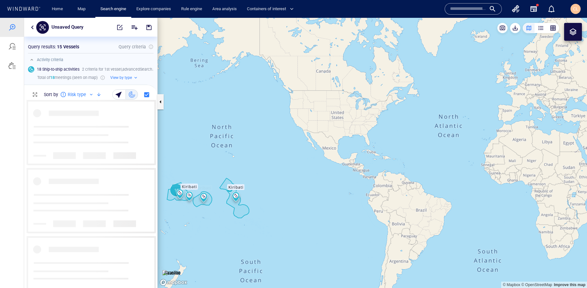
drag, startPoint x: 250, startPoint y: 178, endPoint x: 284, endPoint y: 164, distance: 36.7
click at [282, 164] on canvas "Map" at bounding box center [373, 153] width 430 height 270
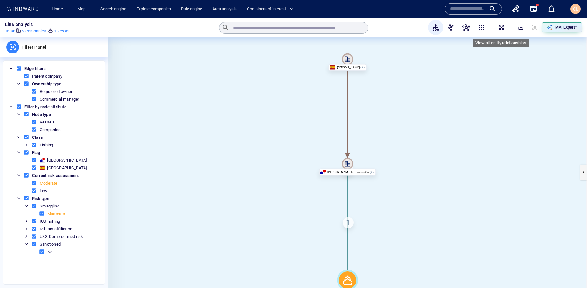
click at [499, 29] on span "ExpandAllNodes" at bounding box center [502, 27] width 6 height 6
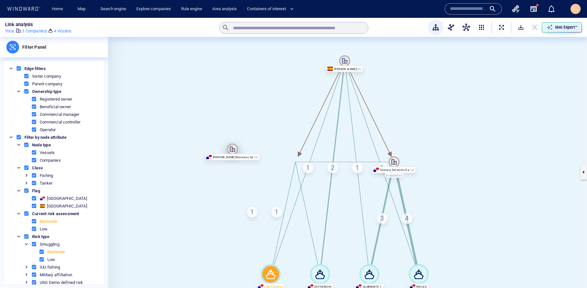
drag, startPoint x: 295, startPoint y: 162, endPoint x: 198, endPoint y: 140, distance: 99.2
click at [227, 143] on icon at bounding box center [232, 148] width 11 height 11
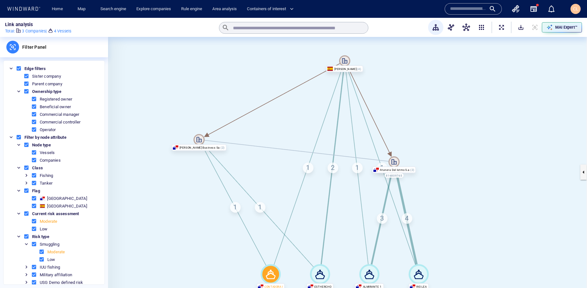
click at [235, 209] on div "1" at bounding box center [235, 207] width 11 height 11
click at [262, 205] on div "1" at bounding box center [260, 207] width 11 height 11
drag, startPoint x: 206, startPoint y: 223, endPoint x: 190, endPoint y: 169, distance: 55.9
click at [190, 169] on div "CONTADORA I 7385409 [PERSON_NAME] Business Sa [PERSON_NAME] Atunera Del Istmo S…" at bounding box center [347, 172] width 479 height 270
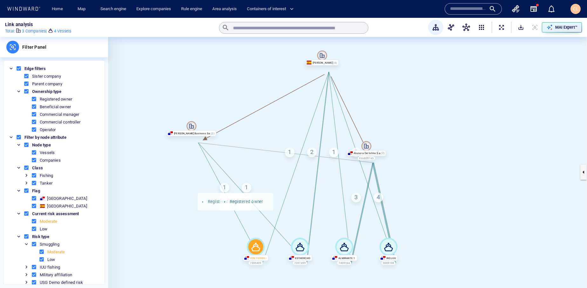
drag, startPoint x: 183, startPoint y: 184, endPoint x: 181, endPoint y: 177, distance: 7.6
click at [181, 177] on canvas at bounding box center [347, 172] width 479 height 270
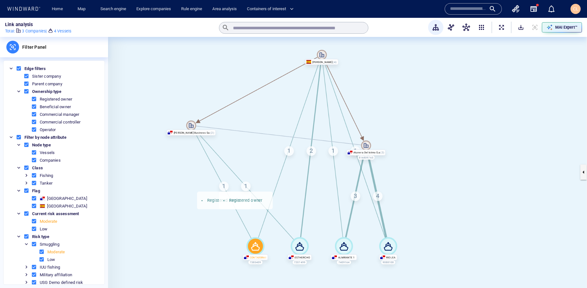
drag, startPoint x: 407, startPoint y: 149, endPoint x: 411, endPoint y: 151, distance: 4.8
click at [407, 150] on canvas at bounding box center [347, 172] width 479 height 270
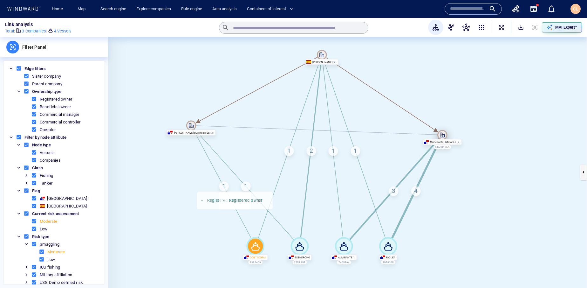
drag, startPoint x: 367, startPoint y: 144, endPoint x: 443, endPoint y: 134, distance: 77.0
click at [443, 134] on icon at bounding box center [442, 135] width 10 height 10
click at [519, 30] on span "SaveAlt" at bounding box center [521, 27] width 6 height 6
click at [554, 25] on div "MAI Expert™" at bounding box center [566, 27] width 25 height 8
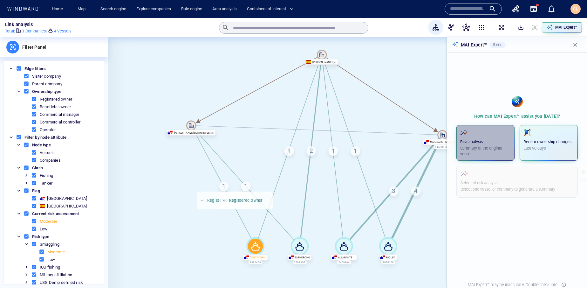
click at [480, 153] on p "Summary of the original vessel" at bounding box center [485, 150] width 51 height 11
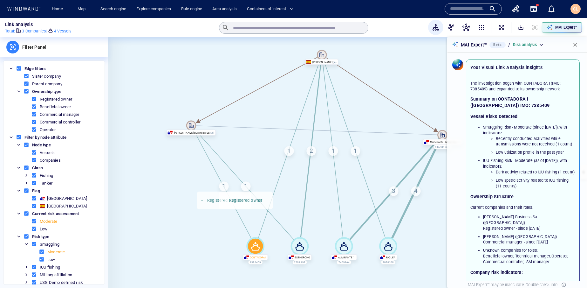
click at [479, 152] on ul "Smuggling Risk - Moderate (since [DATE]), with indicators: Recently conducted a…" at bounding box center [523, 156] width 105 height 65
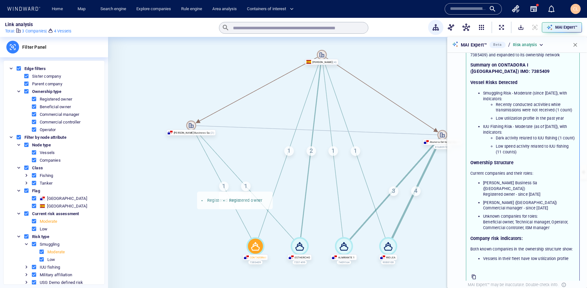
scroll to position [49, 0]
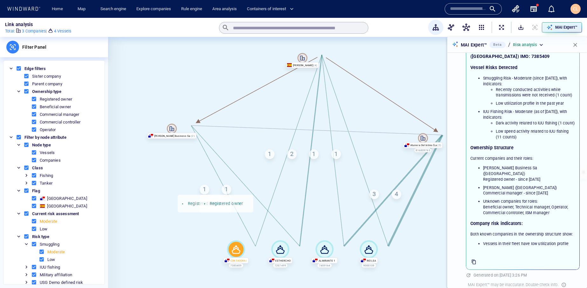
drag, startPoint x: 394, startPoint y: 69, endPoint x: 375, endPoint y: 72, distance: 19.7
click at [375, 72] on canvas at bounding box center [347, 172] width 479 height 270
